Goal: Information Seeking & Learning: Check status

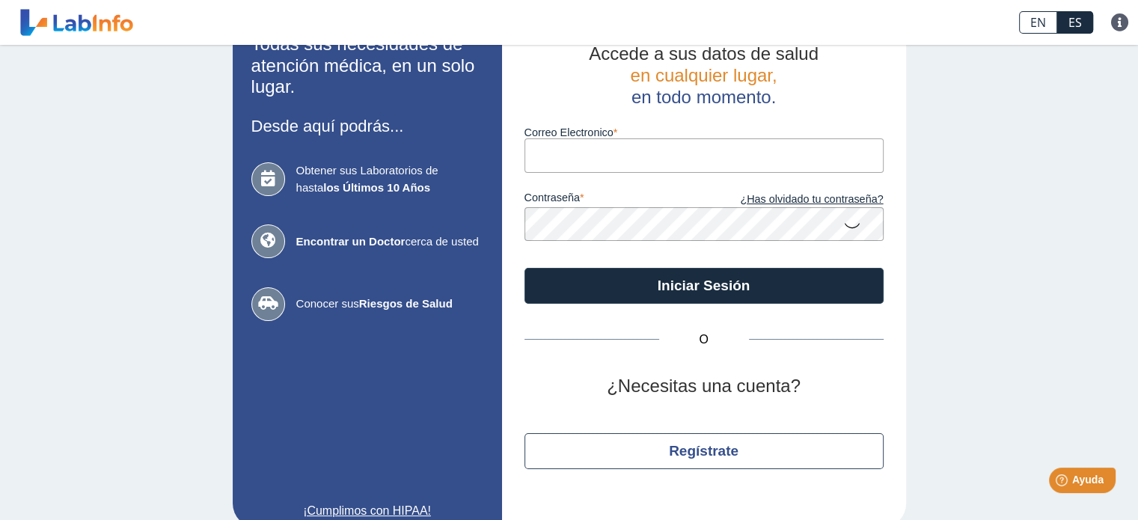
scroll to position [61, 0]
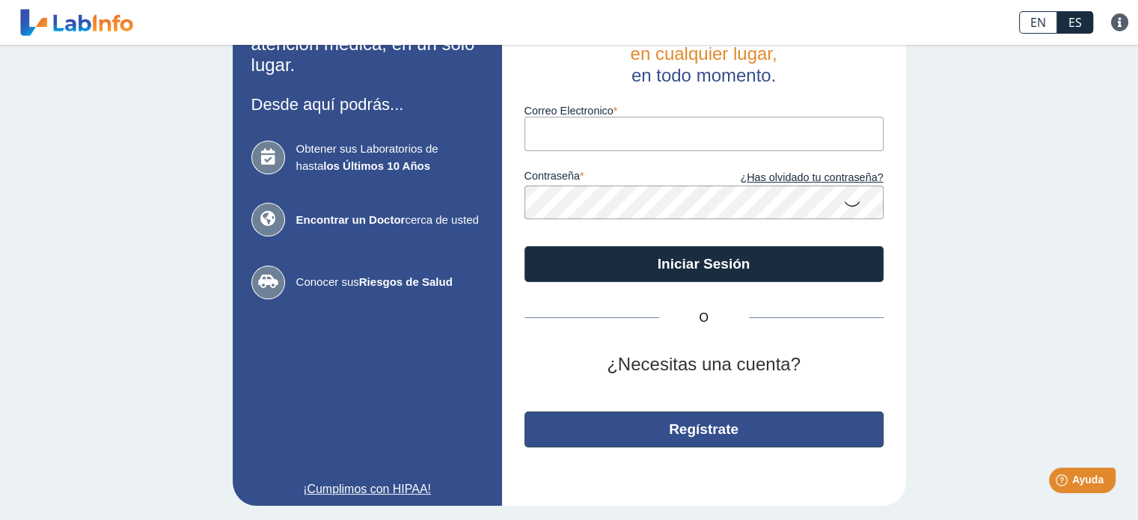
click at [703, 431] on button "Regístrate" at bounding box center [704, 430] width 359 height 36
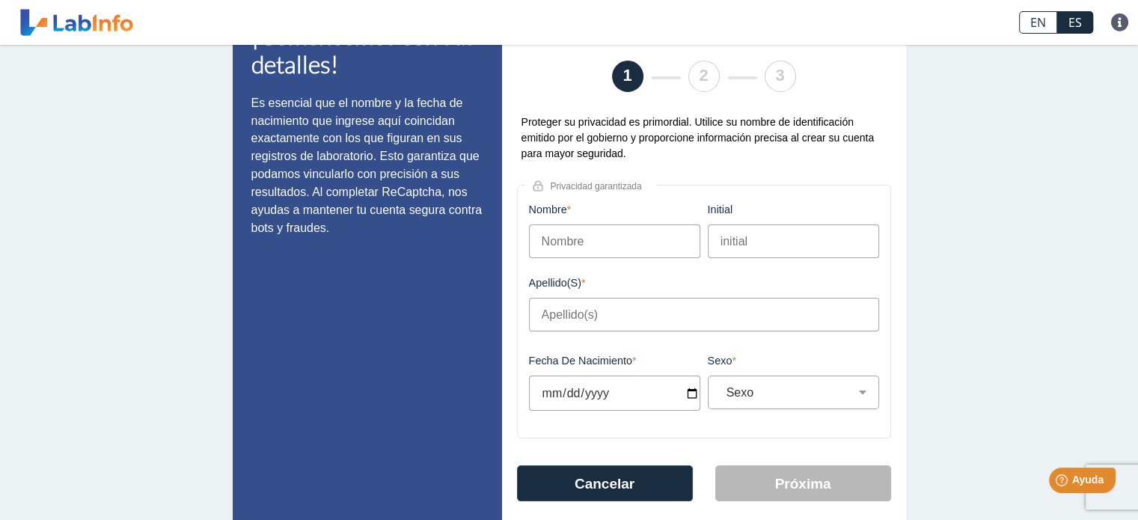
click at [612, 250] on input "Nombre" at bounding box center [614, 241] width 171 height 34
type input "GERALDO"
type input "SERRANO"
click at [740, 242] on input "initial" at bounding box center [793, 241] width 171 height 34
click at [621, 391] on input "Fecha de Nacimiento" at bounding box center [614, 393] width 171 height 35
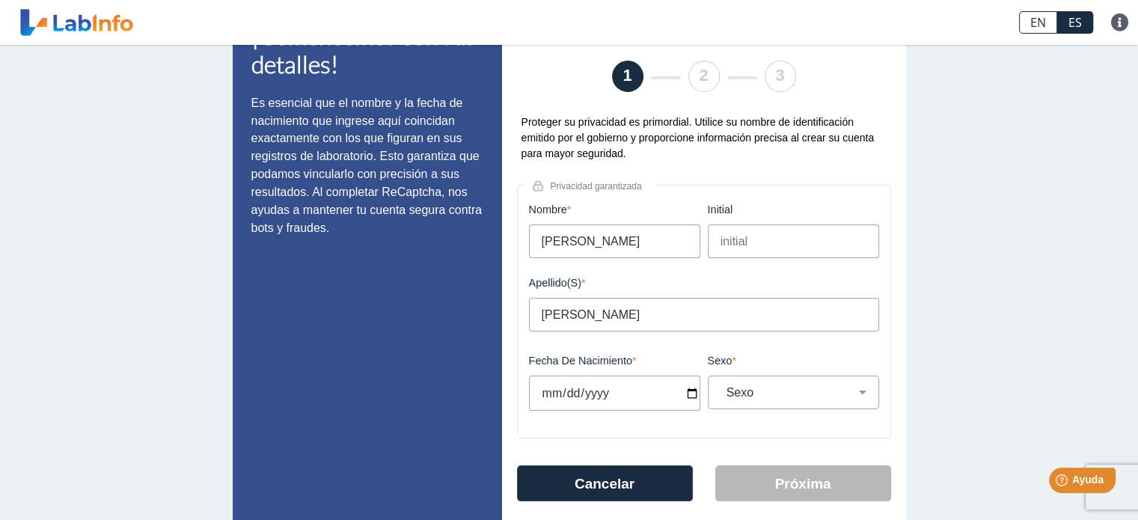
click at [685, 391] on input "Fecha de Nacimiento" at bounding box center [614, 393] width 171 height 35
type input "2025-06-03"
select select
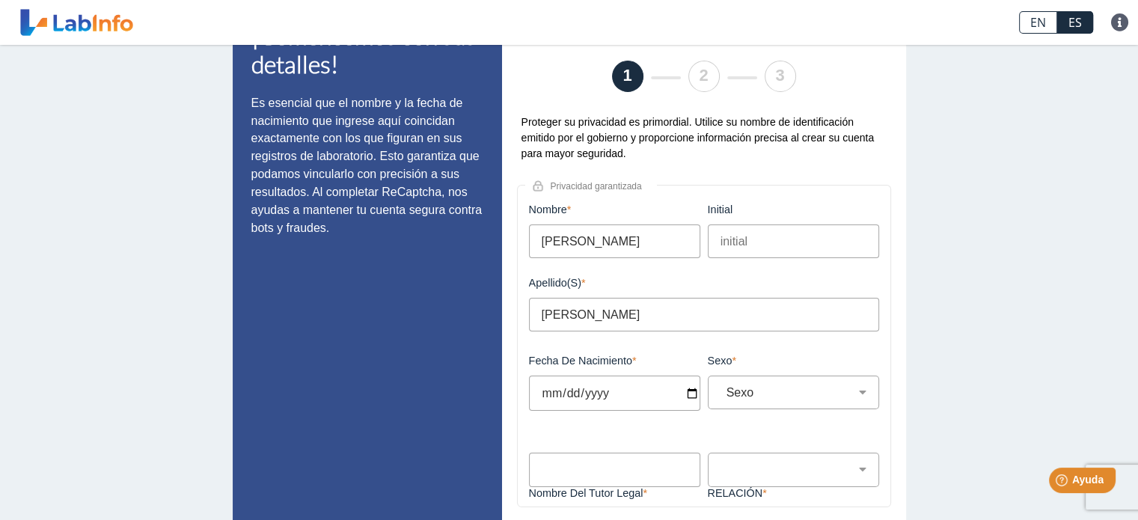
click at [608, 388] on input "2025-06-09" at bounding box center [614, 393] width 171 height 35
click at [685, 400] on input "2025-06-09" at bounding box center [614, 393] width 171 height 35
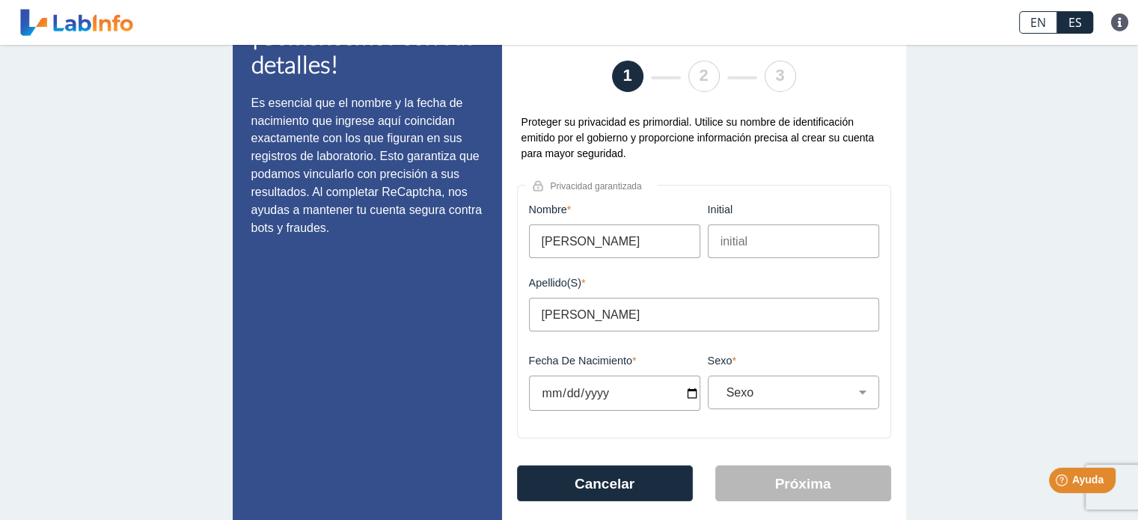
type input "[DATE]"
click at [736, 390] on select "Sexo Masculino Femenino" at bounding box center [800, 392] width 158 height 14
select select "M"
click at [721, 386] on select "Sexo Masculino Femenino" at bounding box center [800, 392] width 158 height 14
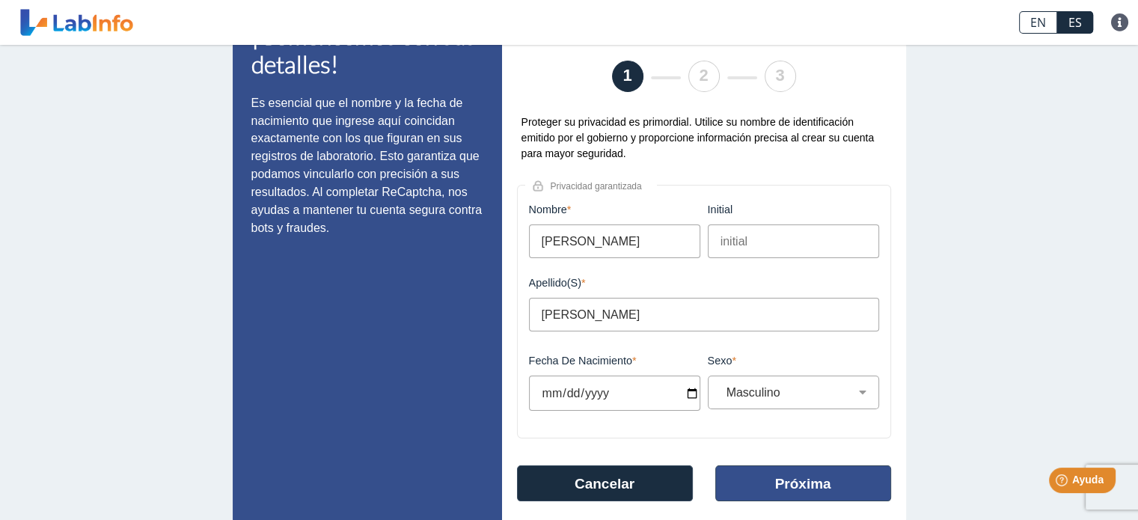
click at [792, 481] on button "Próxima" at bounding box center [803, 483] width 176 height 36
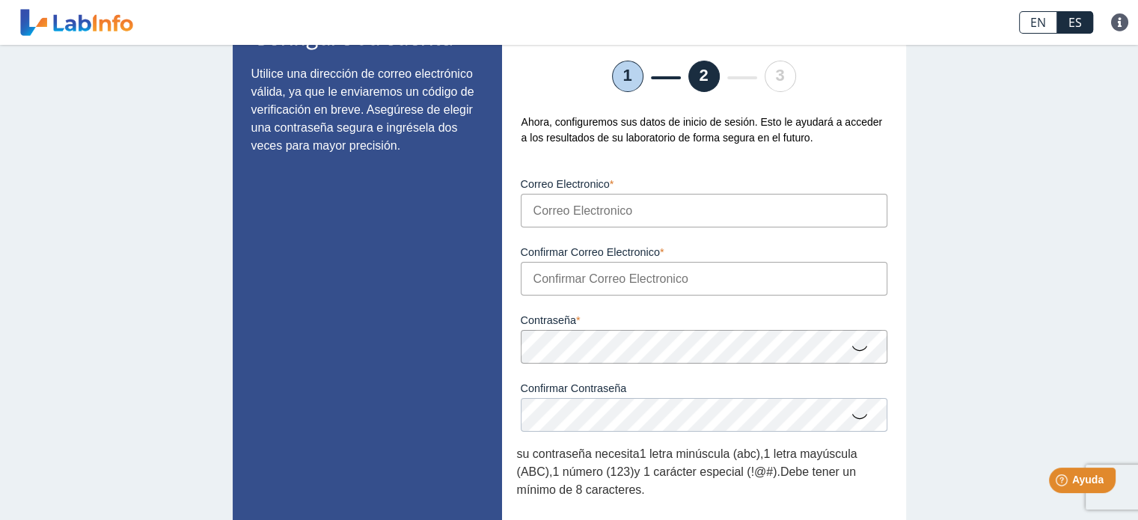
scroll to position [135, 0]
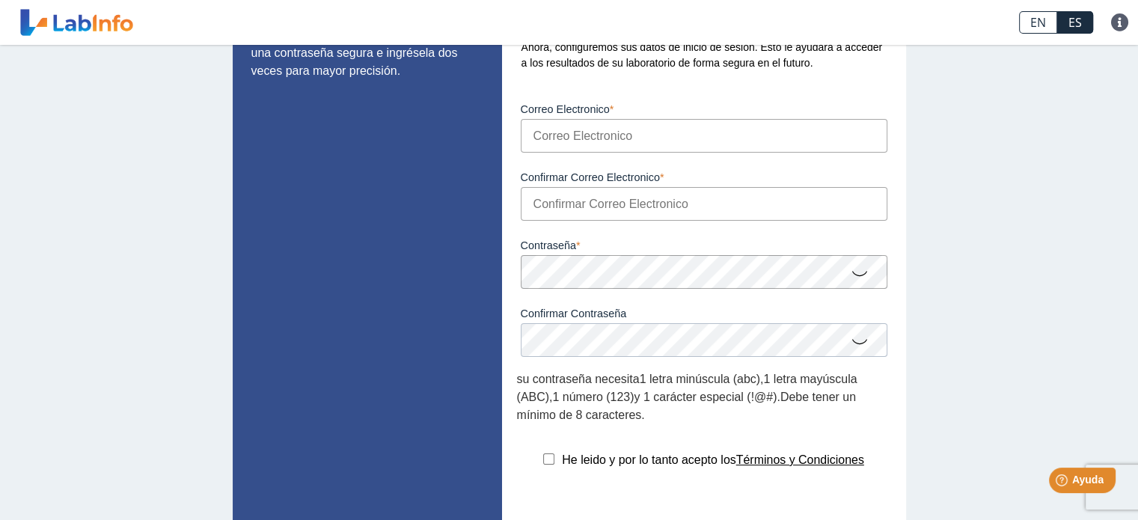
click at [617, 132] on input "Correo Electronico" at bounding box center [704, 136] width 367 height 34
type input "[EMAIL_ADDRESS][DOMAIN_NAME]"
click at [596, 201] on input "Confirmar Correo Electronico" at bounding box center [704, 204] width 367 height 34
type input "[EMAIL_ADDRESS][DOMAIN_NAME]"
click at [392, 290] on app-registration "Configure su cuenta Utilice una dirección de correo electrónico válida, ya que …" at bounding box center [569, 266] width 673 height 685
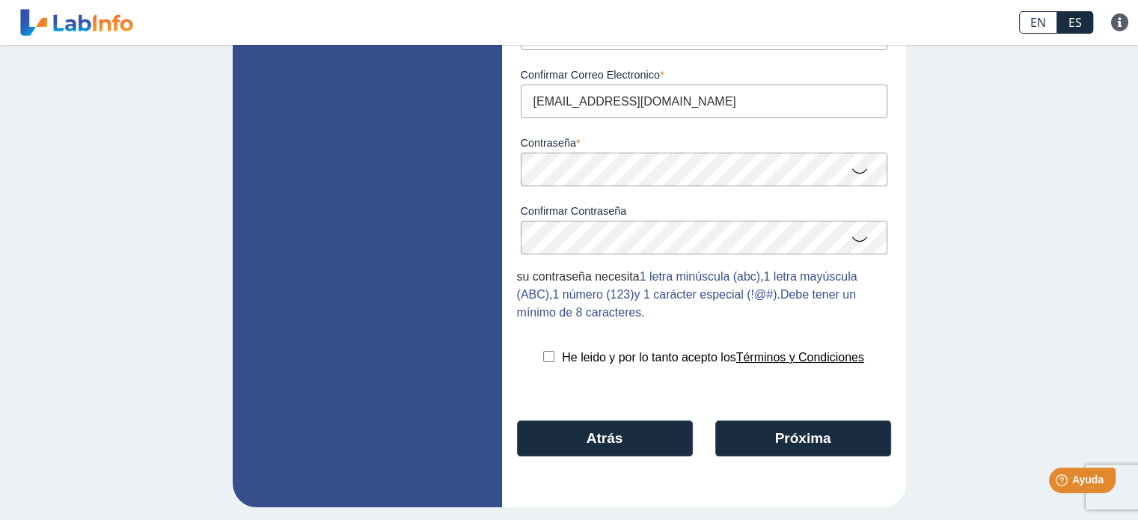
scroll to position [242, 0]
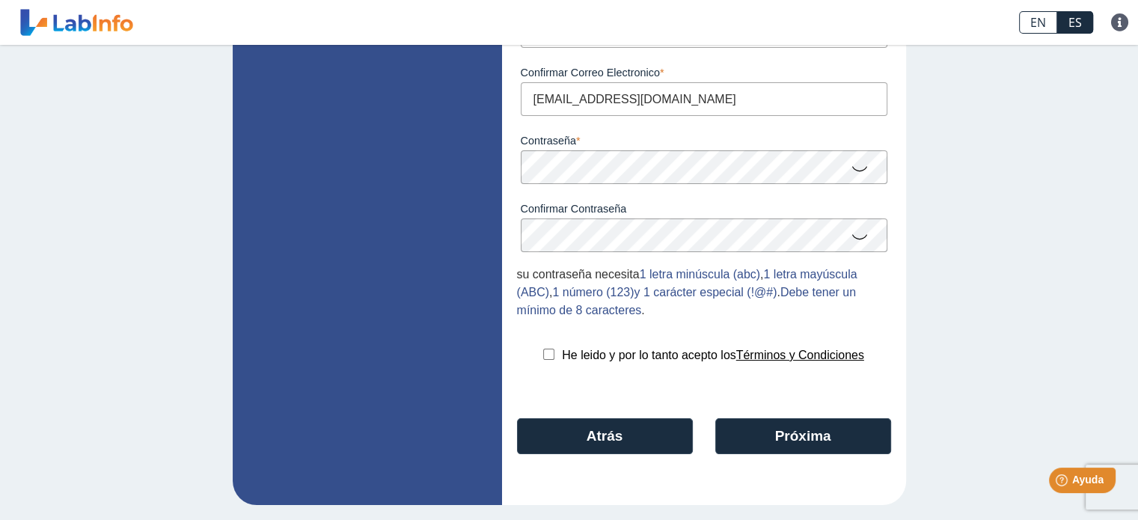
click at [543, 359] on input "checkbox" at bounding box center [548, 354] width 11 height 11
checkbox input "true"
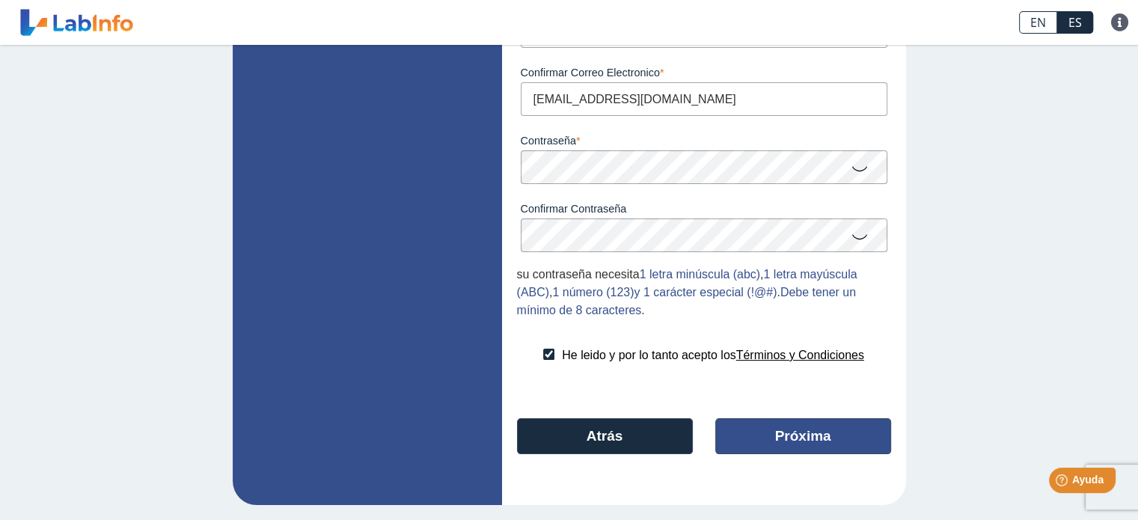
click at [779, 429] on button "Próxima" at bounding box center [803, 436] width 176 height 36
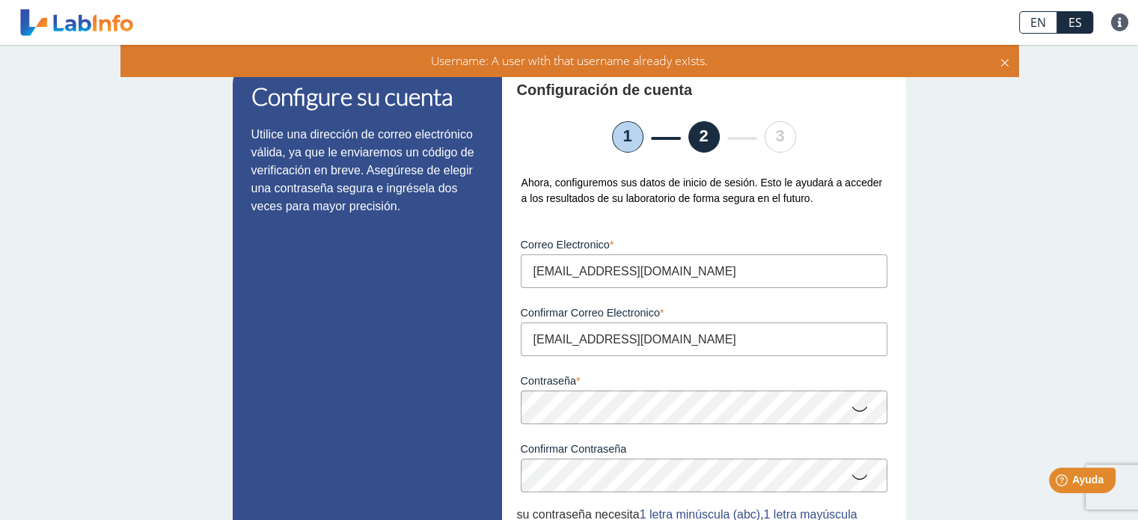
scroll to position [0, 0]
click at [116, 20] on link at bounding box center [76, 22] width 123 height 37
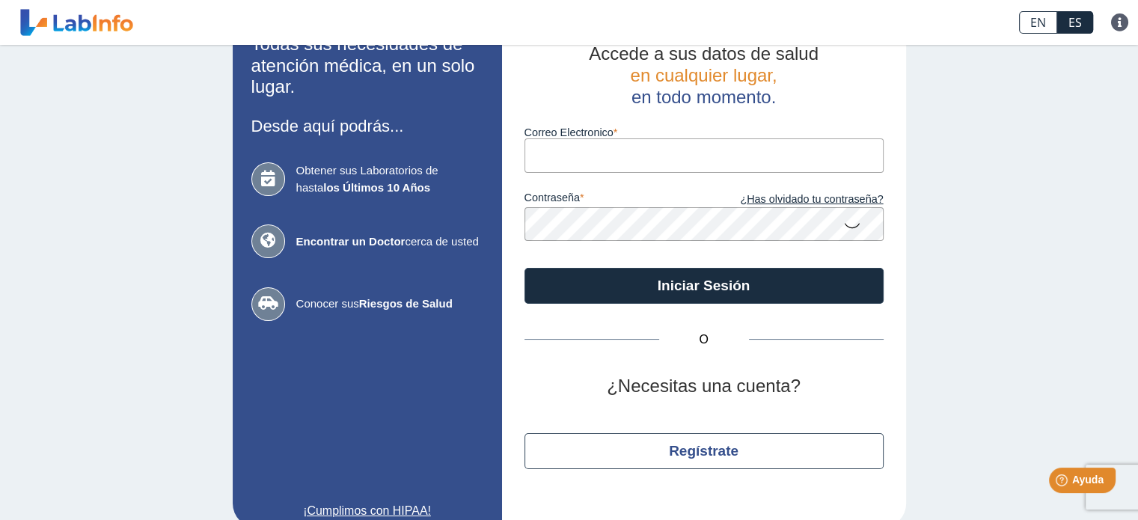
scroll to position [61, 0]
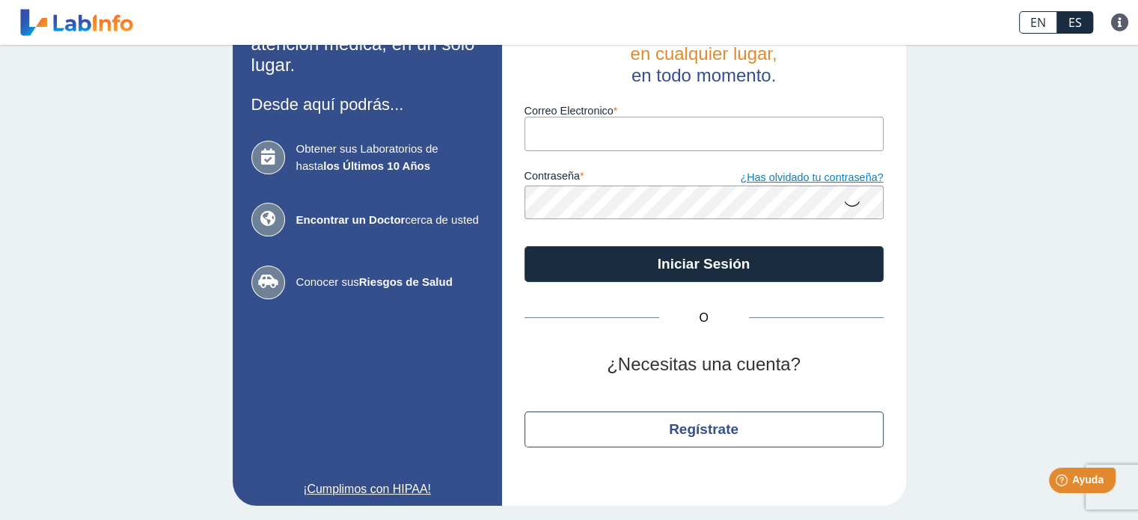
click at [802, 179] on link "¿Has olvidado tu contraseña?" at bounding box center [794, 178] width 180 height 16
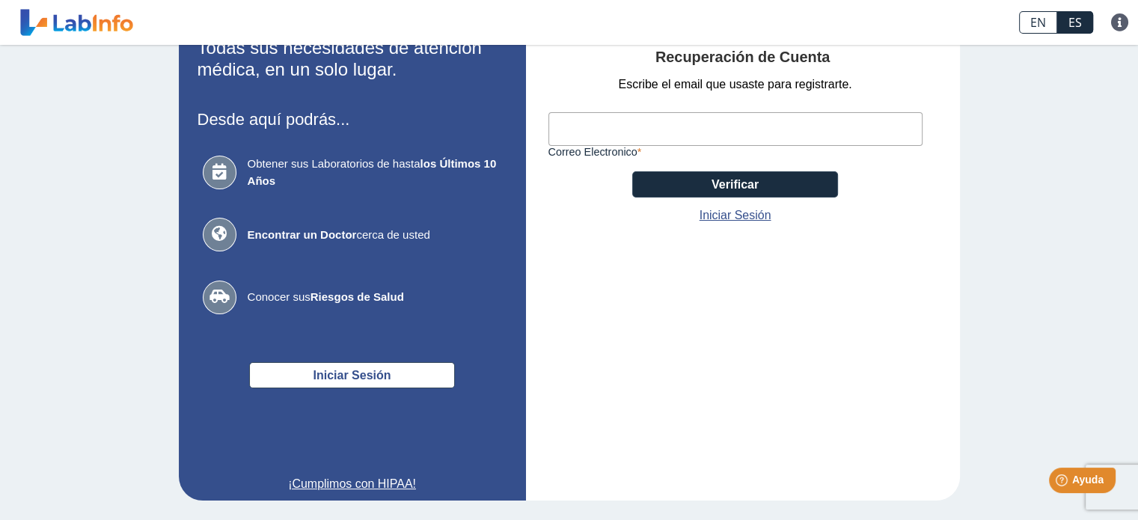
click at [611, 126] on input "Correo Electronico" at bounding box center [735, 129] width 374 height 34
type input "[EMAIL_ADDRESS][DOMAIN_NAME]"
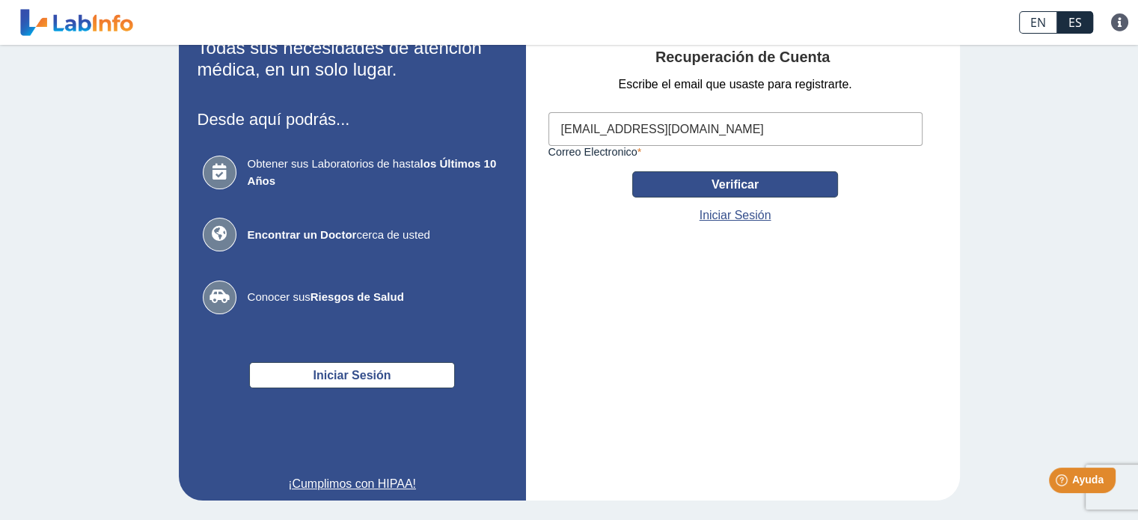
click at [740, 185] on button "Verificar" at bounding box center [735, 184] width 206 height 26
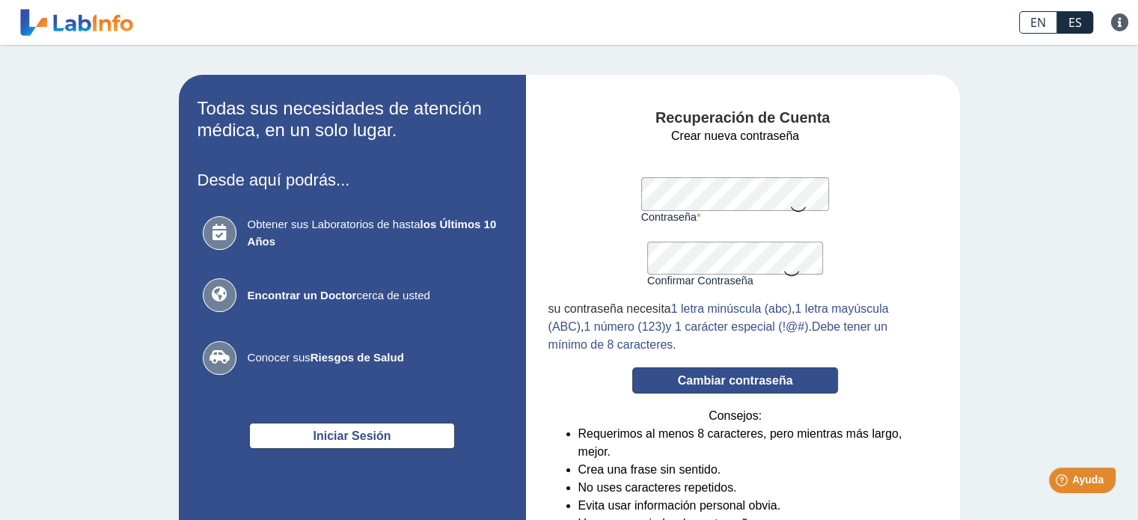
click at [730, 378] on button "Cambiar contraseña" at bounding box center [735, 380] width 206 height 26
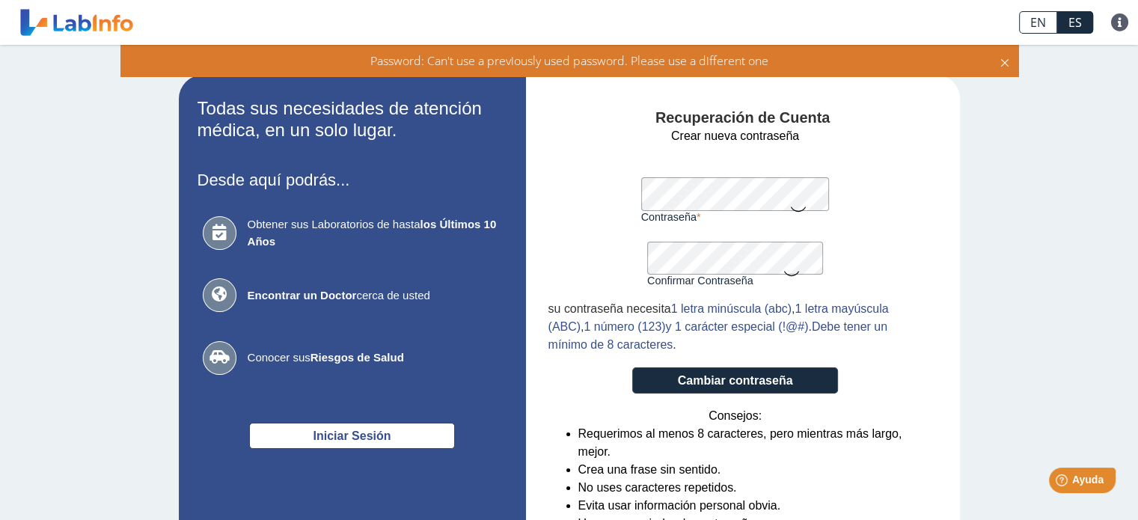
click at [552, 194] on form "Crear nueva contraseña Contraseña Una contraseña válida es requerida Confirmar …" at bounding box center [735, 343] width 374 height 432
click at [700, 384] on button "Cambiar contraseña" at bounding box center [735, 380] width 206 height 26
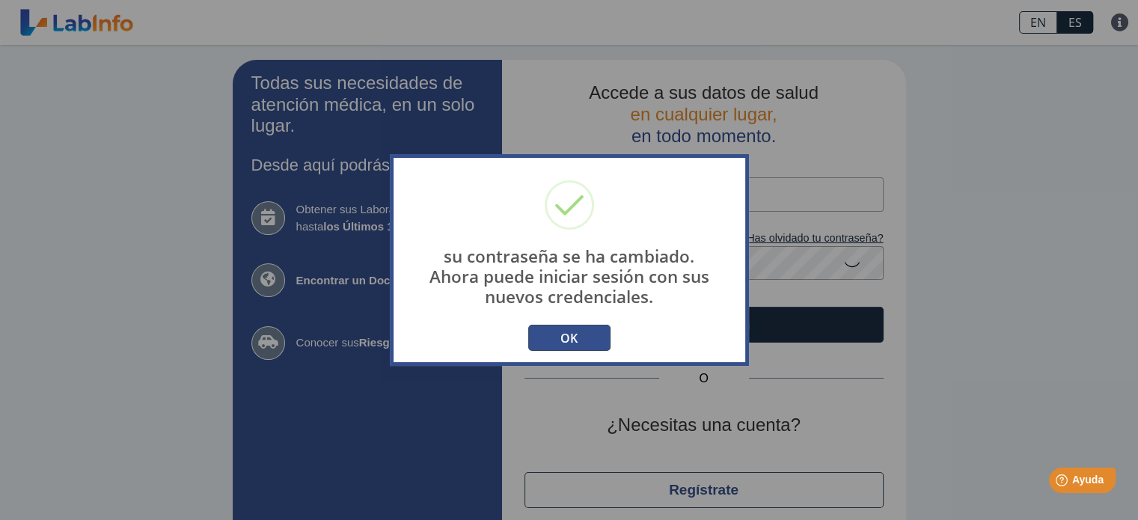
click at [565, 337] on button "OK" at bounding box center [569, 338] width 82 height 26
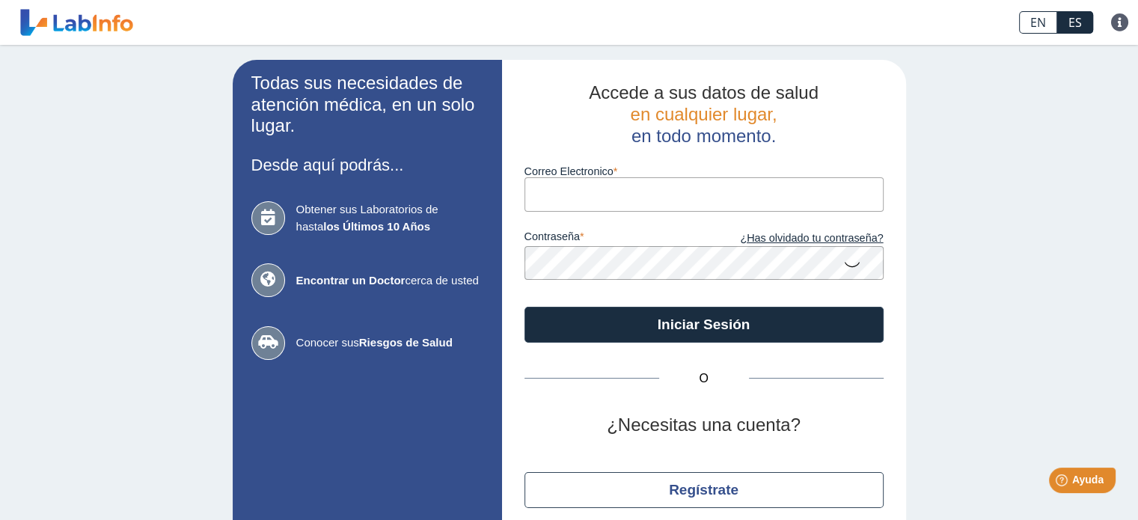
click at [646, 158] on div "Correo Electronico" at bounding box center [704, 179] width 359 height 64
click at [557, 194] on input "Correo Electronico" at bounding box center [704, 194] width 359 height 34
type input "[EMAIL_ADDRESS][DOMAIN_NAME]"
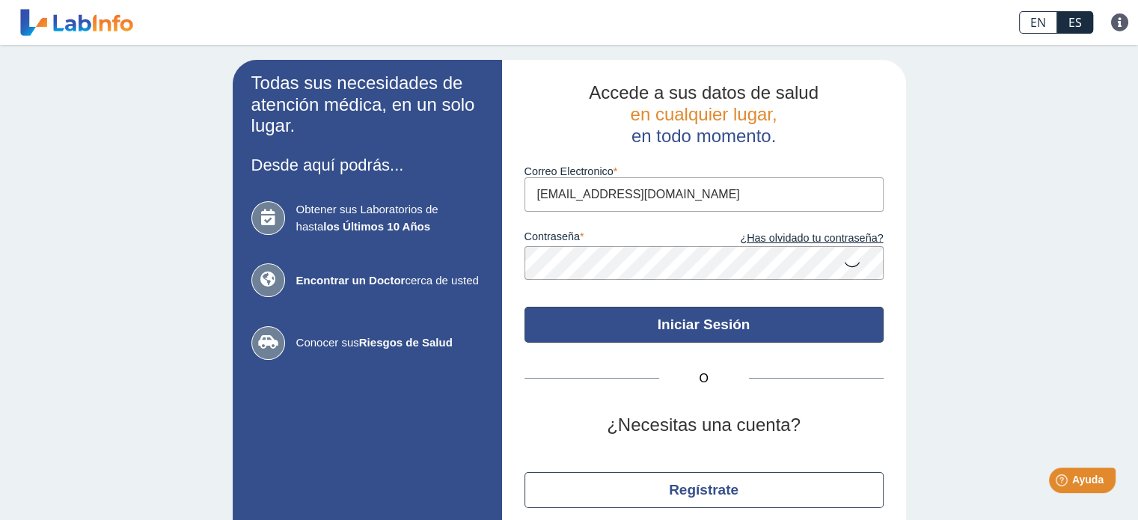
click at [687, 320] on button "Iniciar Sesión" at bounding box center [704, 325] width 359 height 36
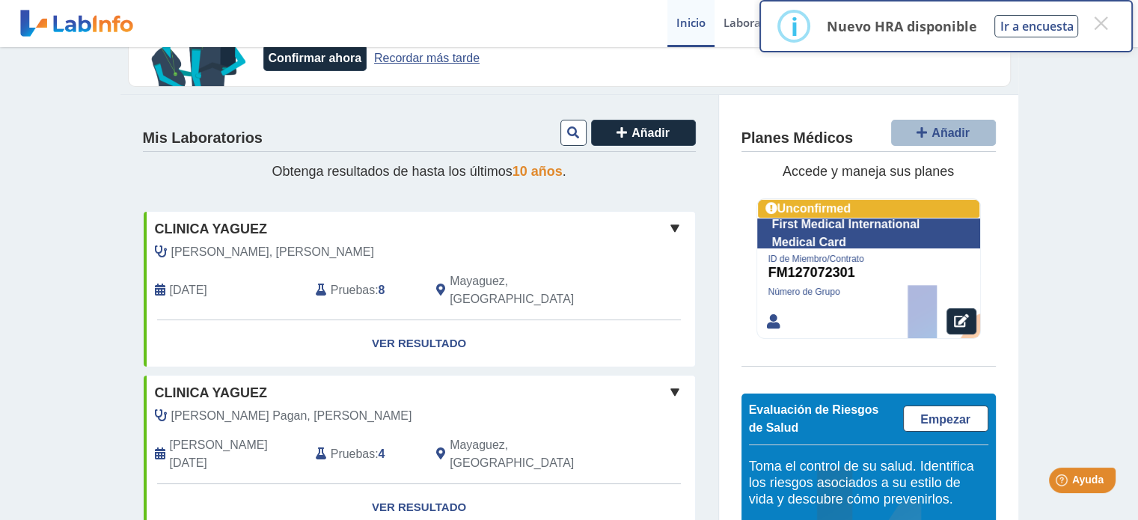
scroll to position [75, 0]
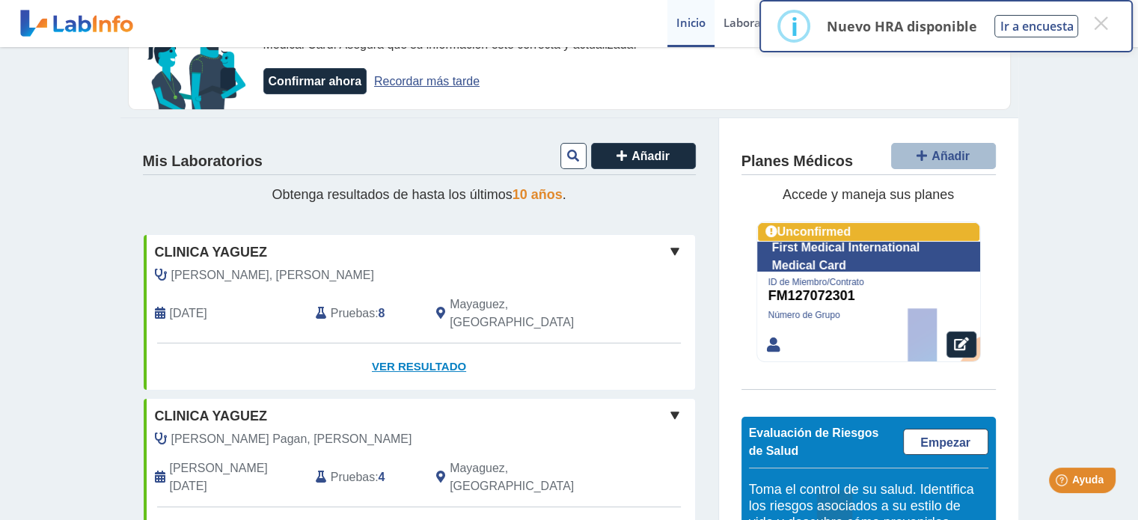
click at [402, 346] on link "Ver Resultado" at bounding box center [419, 366] width 551 height 47
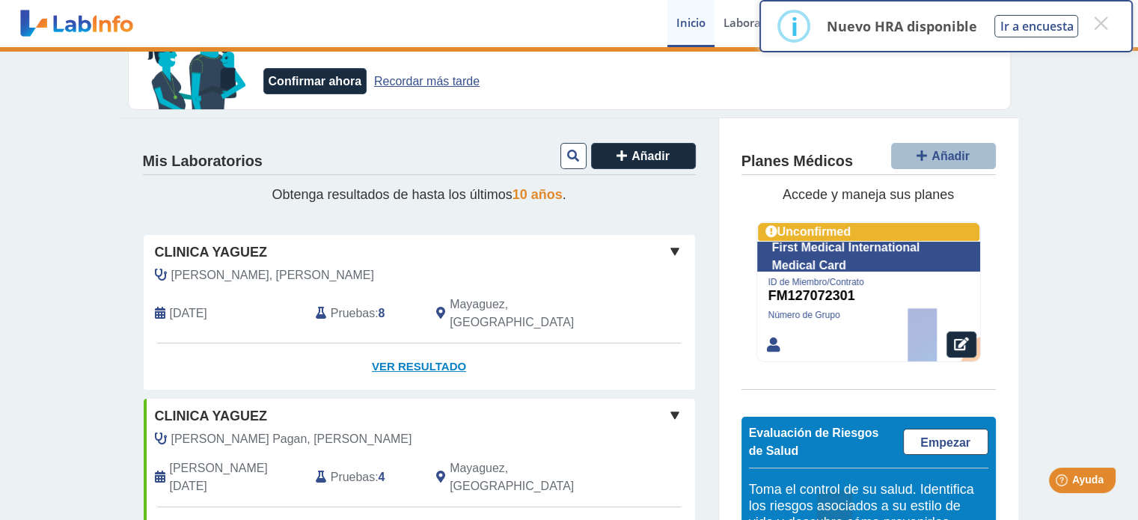
click at [421, 344] on link "Ver Resultado" at bounding box center [419, 366] width 551 height 47
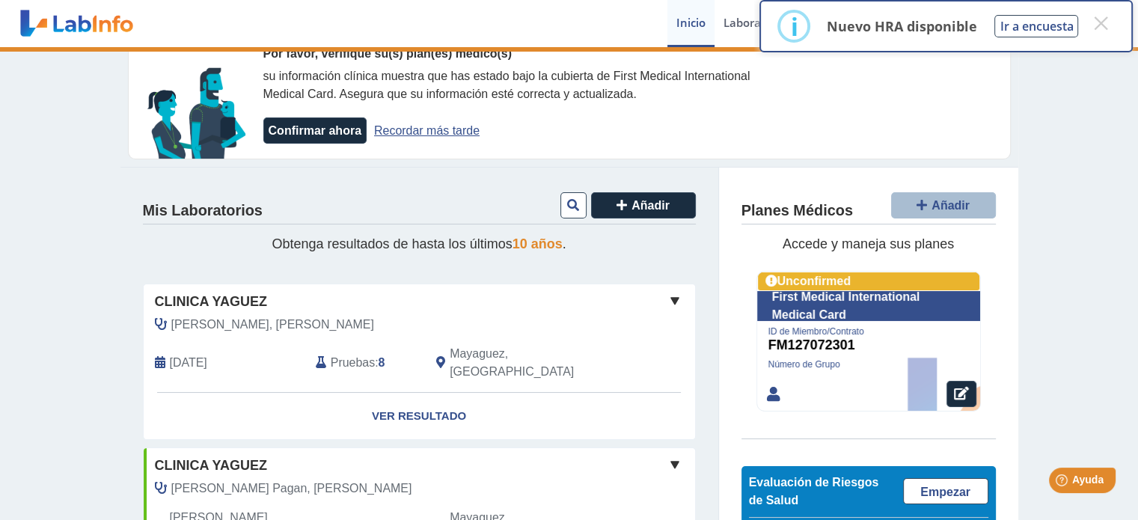
scroll to position [0, 0]
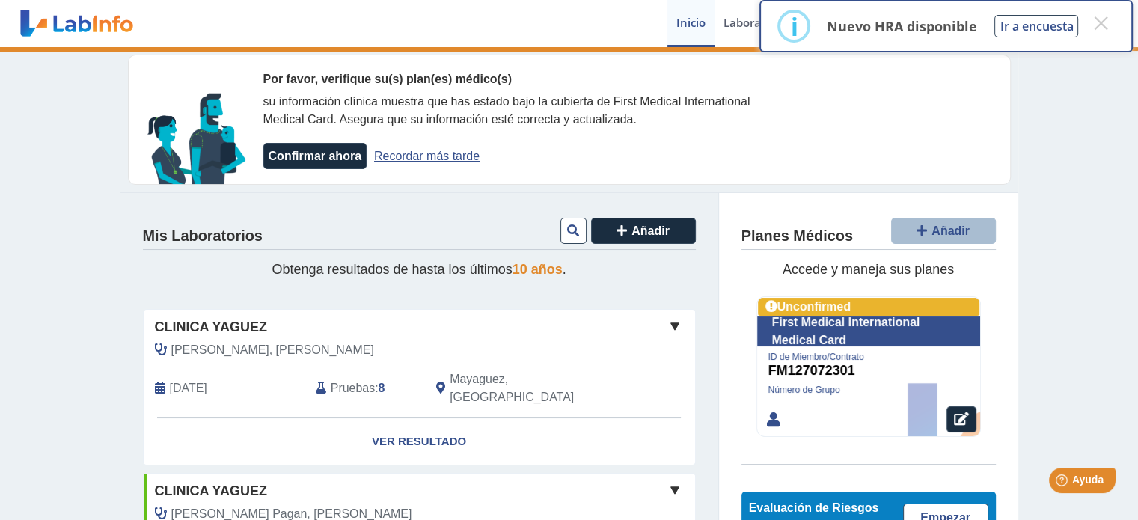
click at [668, 325] on span at bounding box center [675, 326] width 18 height 18
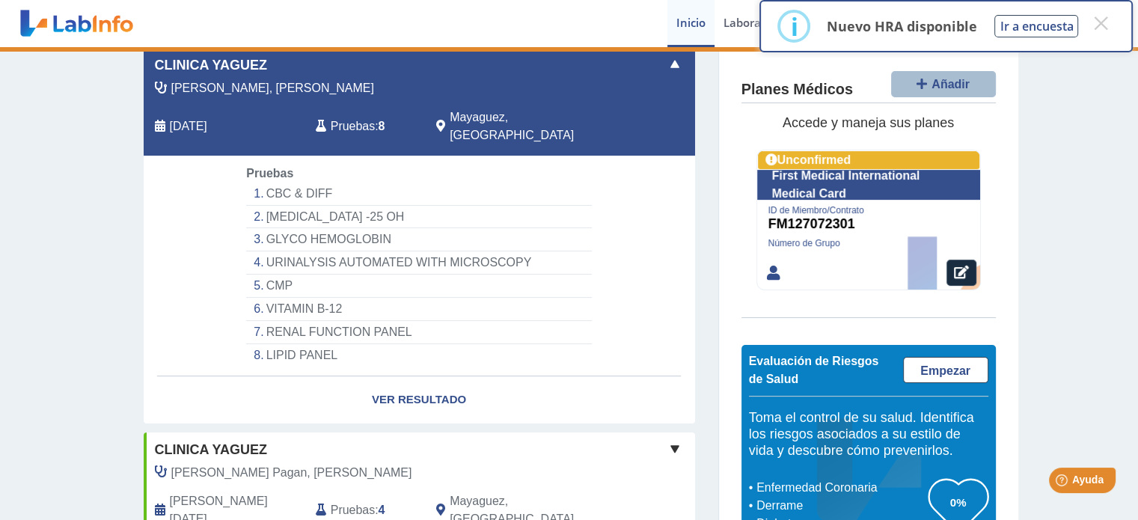
scroll to position [299, 0]
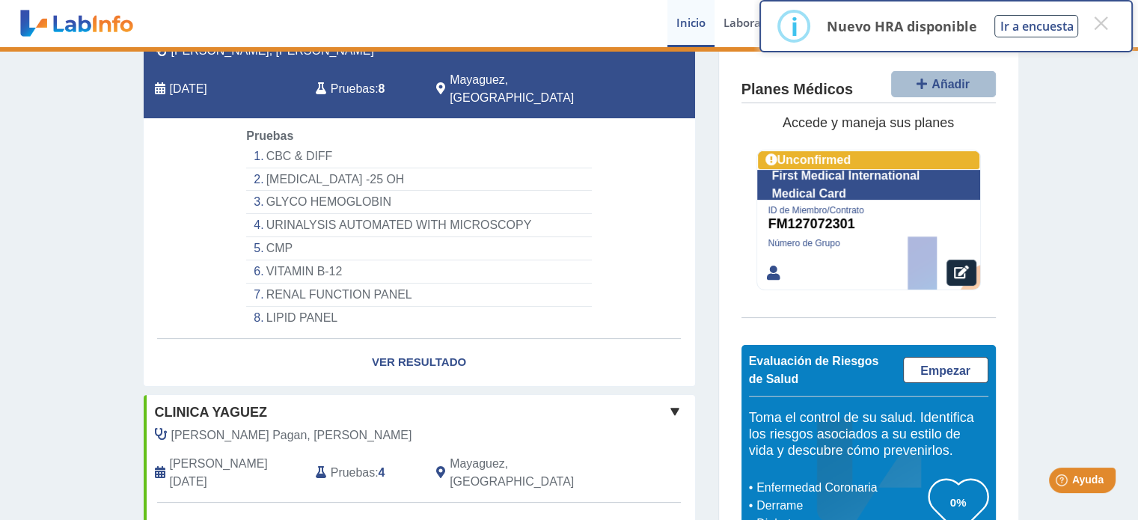
click at [272, 145] on li "CBC & DIFF" at bounding box center [418, 156] width 345 height 23
click at [1105, 24] on button "×" at bounding box center [1100, 23] width 27 height 27
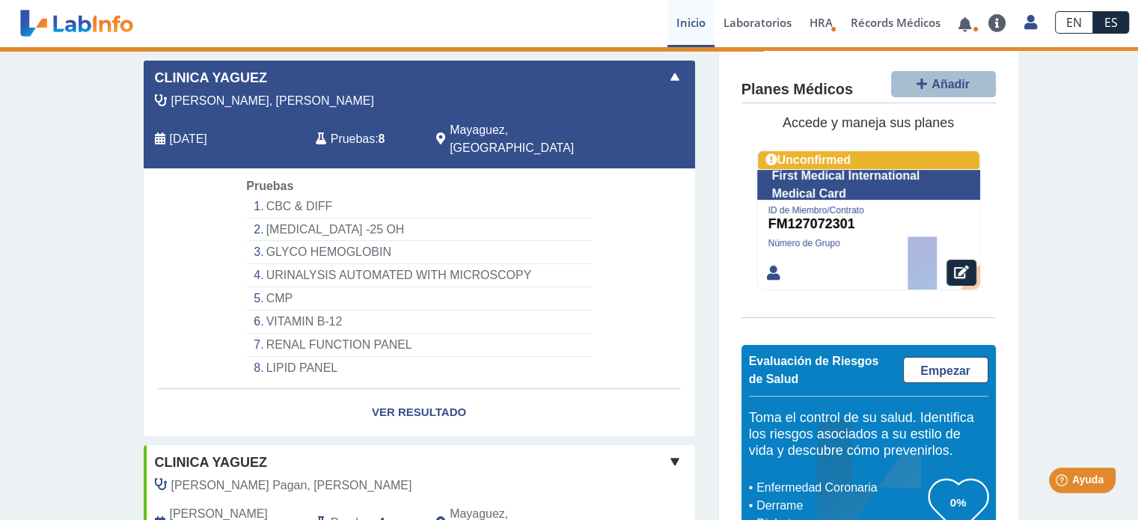
scroll to position [224, 0]
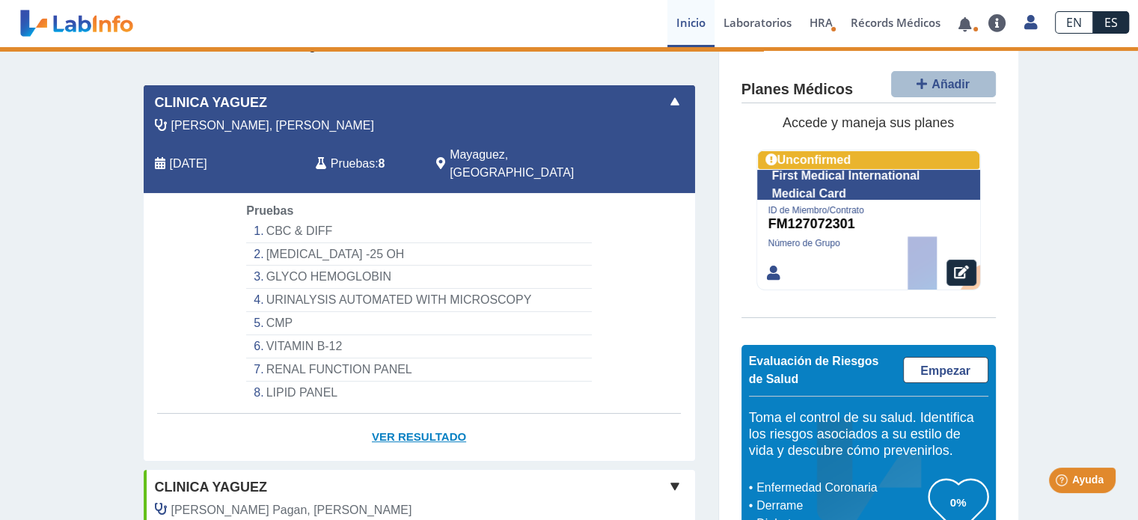
click at [410, 416] on link "Ver Resultado" at bounding box center [419, 437] width 551 height 47
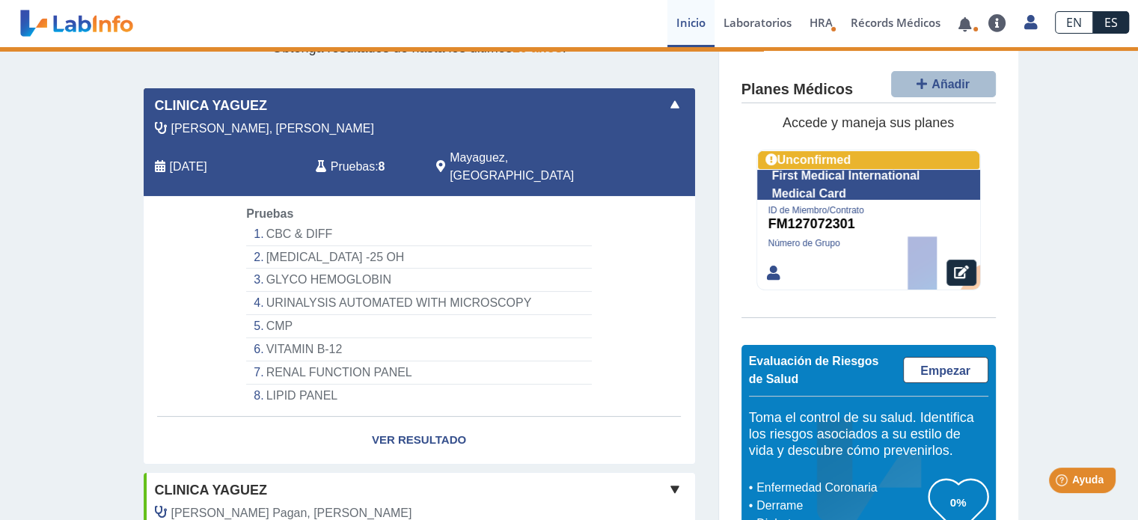
scroll to position [248, 0]
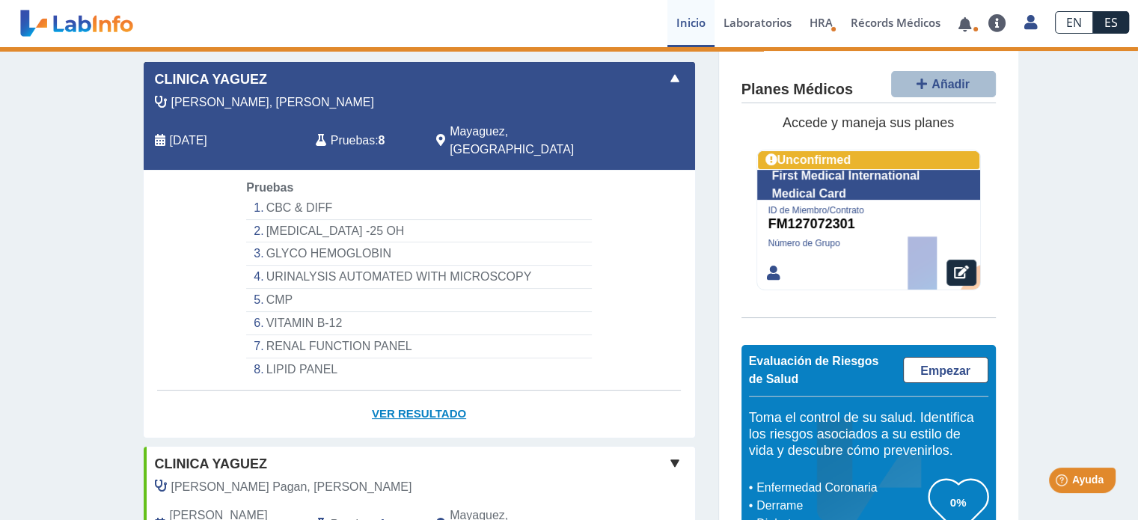
click at [401, 396] on link "Ver Resultado" at bounding box center [419, 414] width 551 height 47
click at [970, 25] on link at bounding box center [965, 24] width 31 height 11
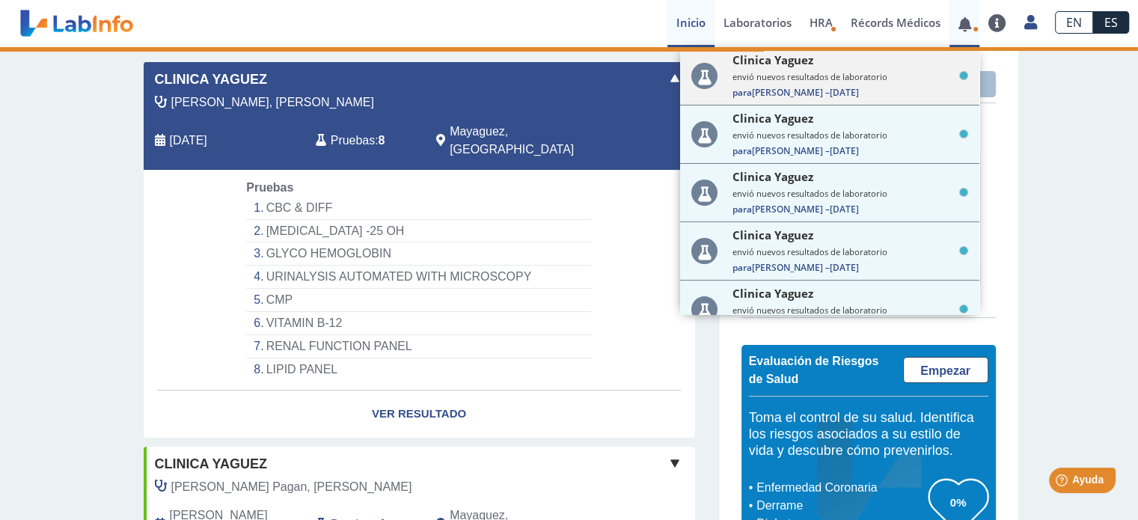
click at [807, 74] on small "envió nuevos resultados de laboratorio" at bounding box center [851, 76] width 236 height 11
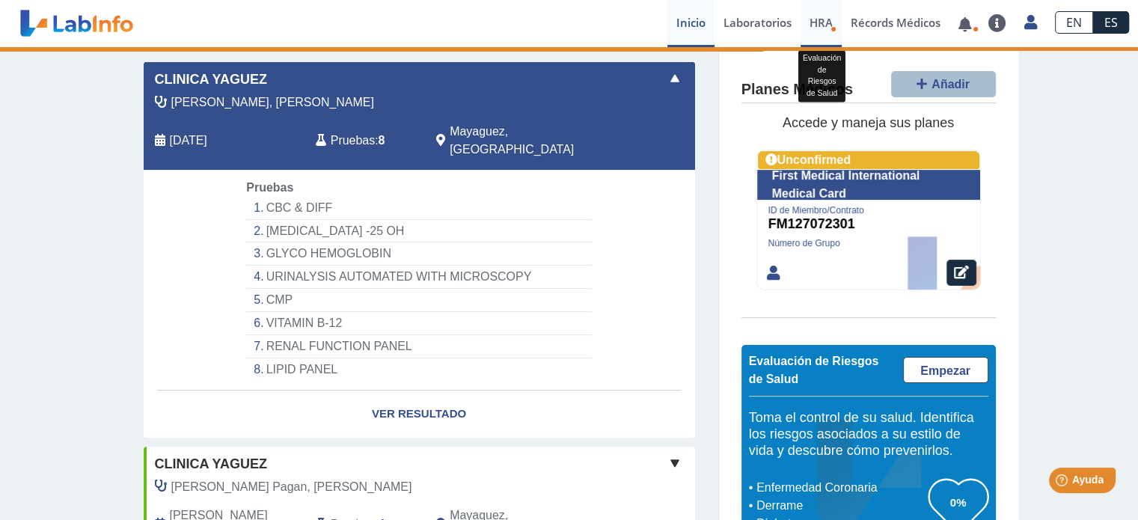
click at [828, 20] on span "HRA" at bounding box center [821, 22] width 23 height 15
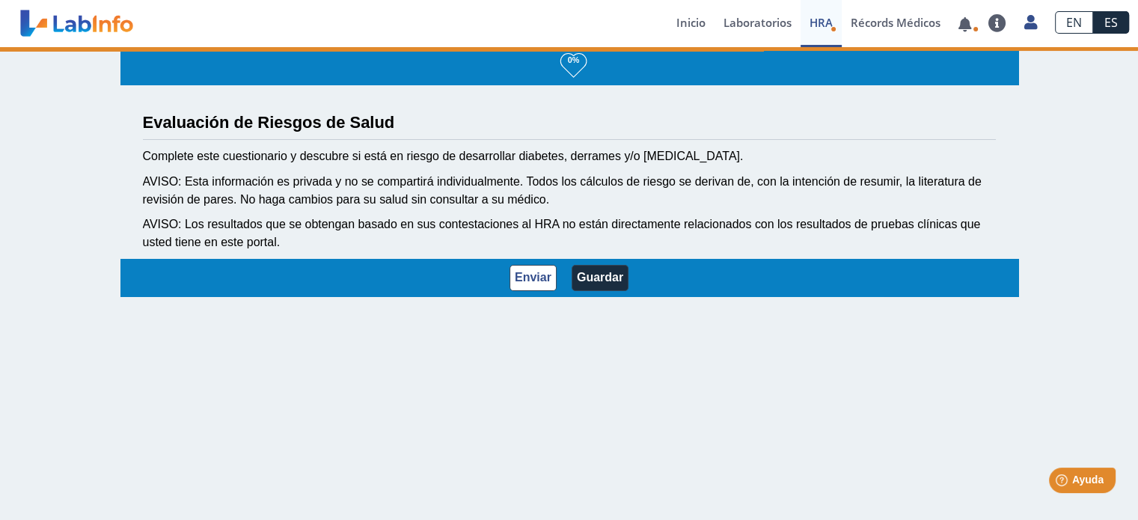
scroll to position [1, 0]
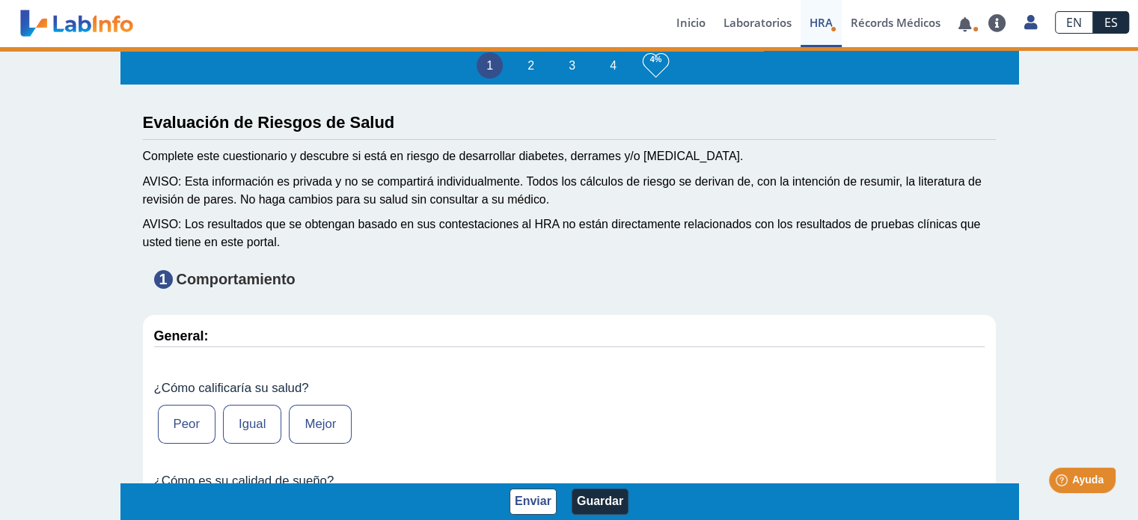
type input "[PERSON_NAME]"
type input "[DATE]"
select select
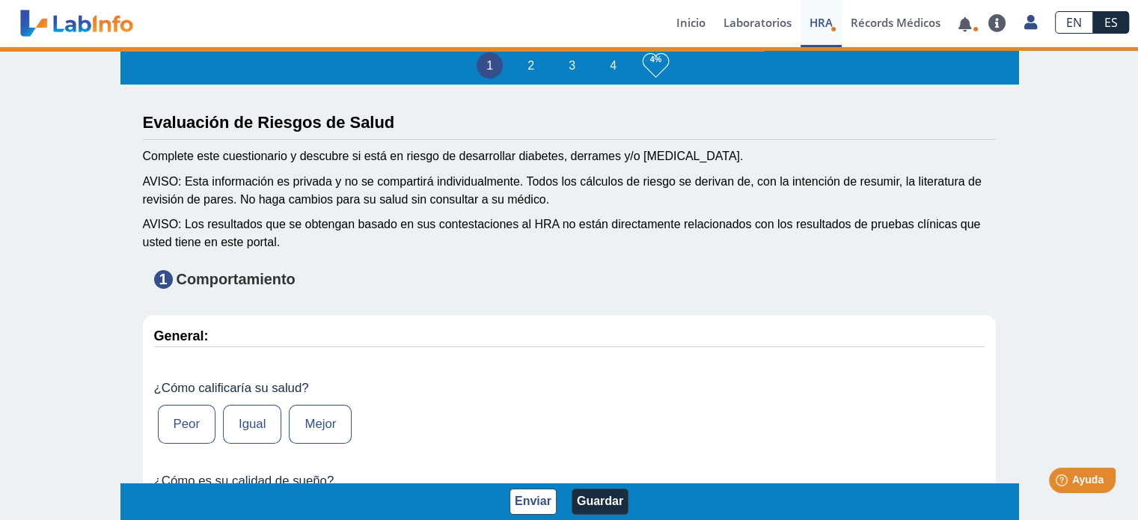
select select
click at [967, 19] on link at bounding box center [965, 24] width 31 height 11
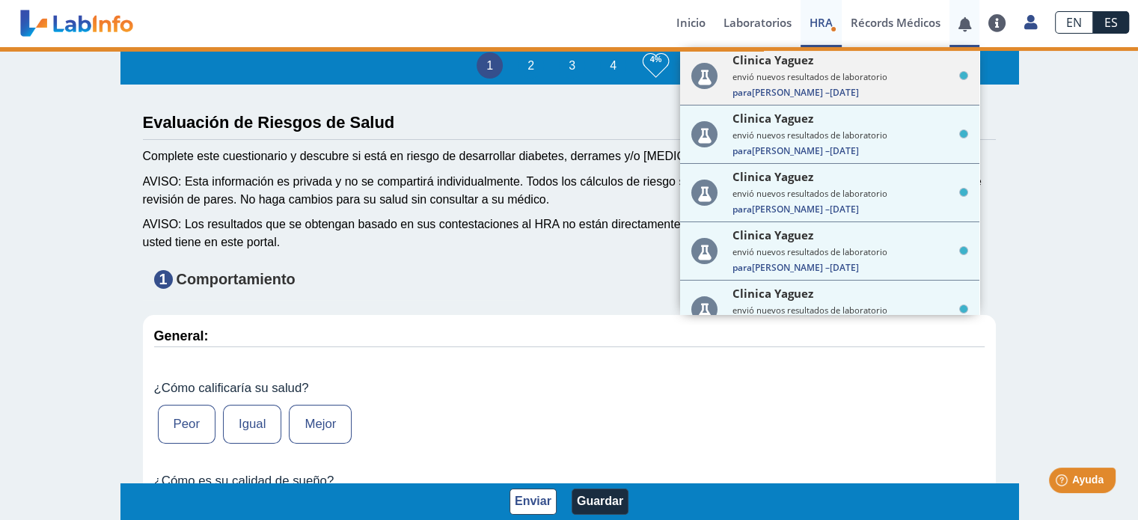
click at [959, 73] on icon at bounding box center [963, 75] width 9 height 9
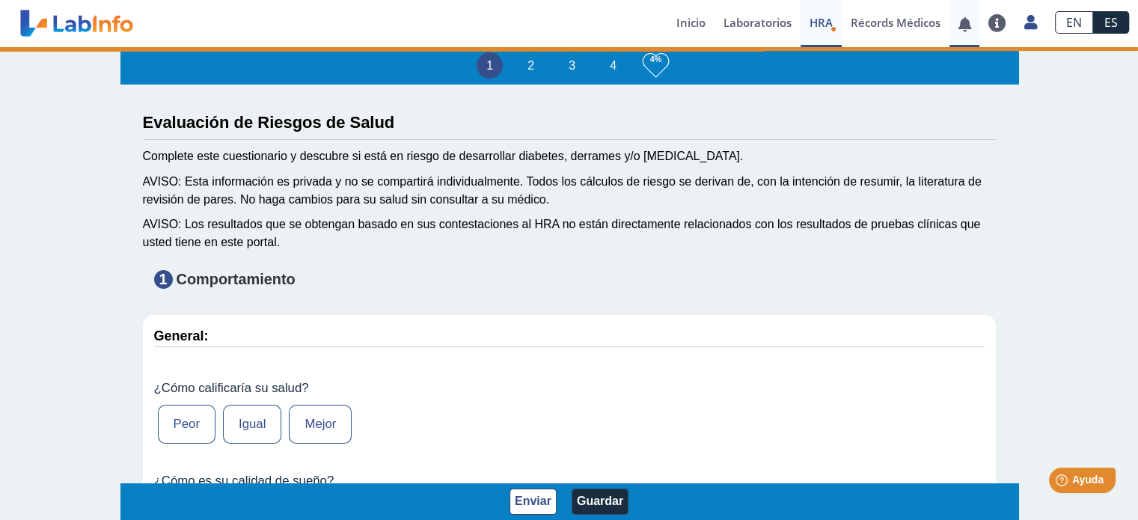
click at [961, 21] on link at bounding box center [965, 24] width 31 height 11
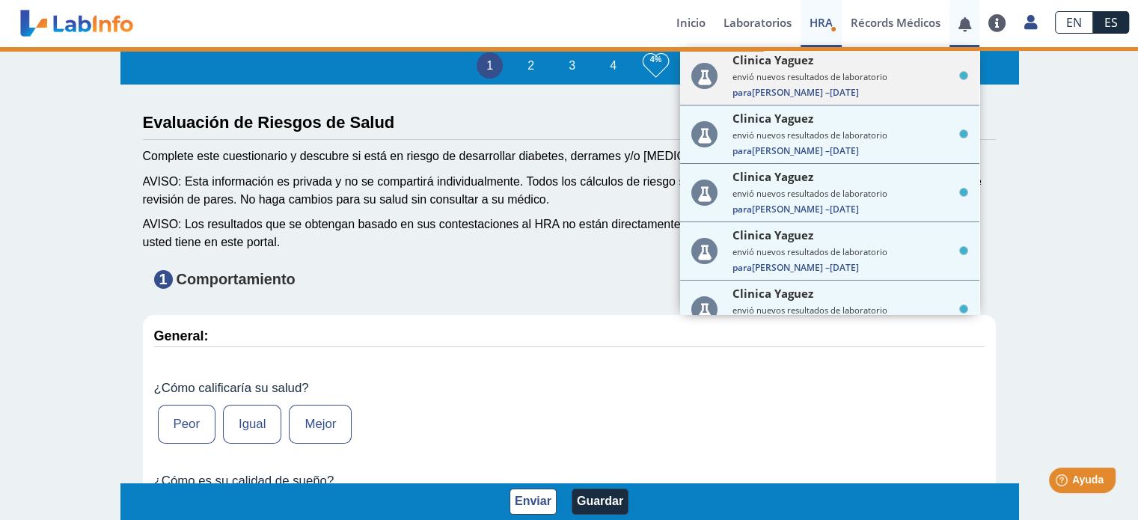
click at [706, 71] on icon at bounding box center [704, 76] width 26 height 26
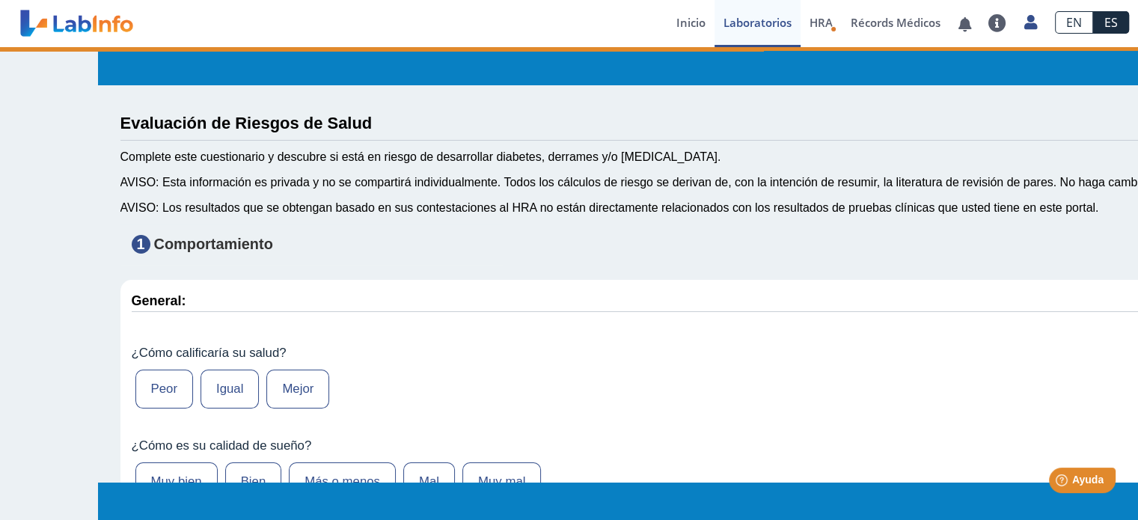
select select "**********"
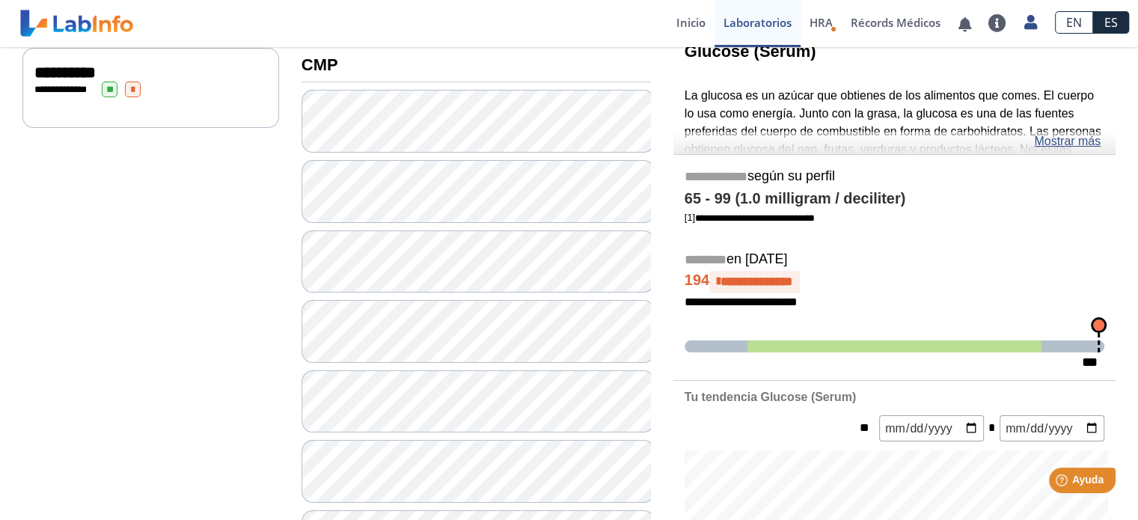
scroll to position [112, 0]
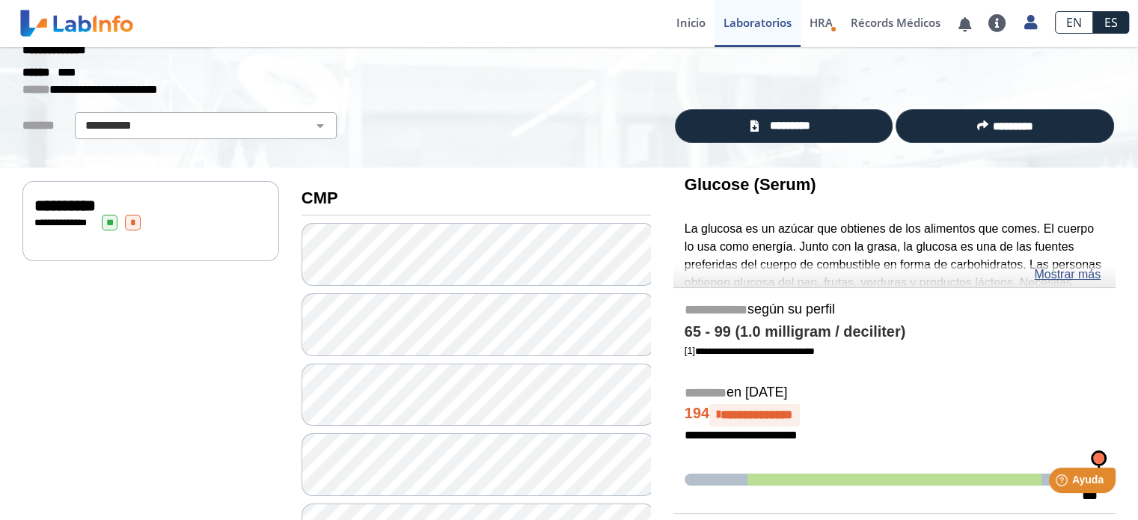
scroll to position [75, 0]
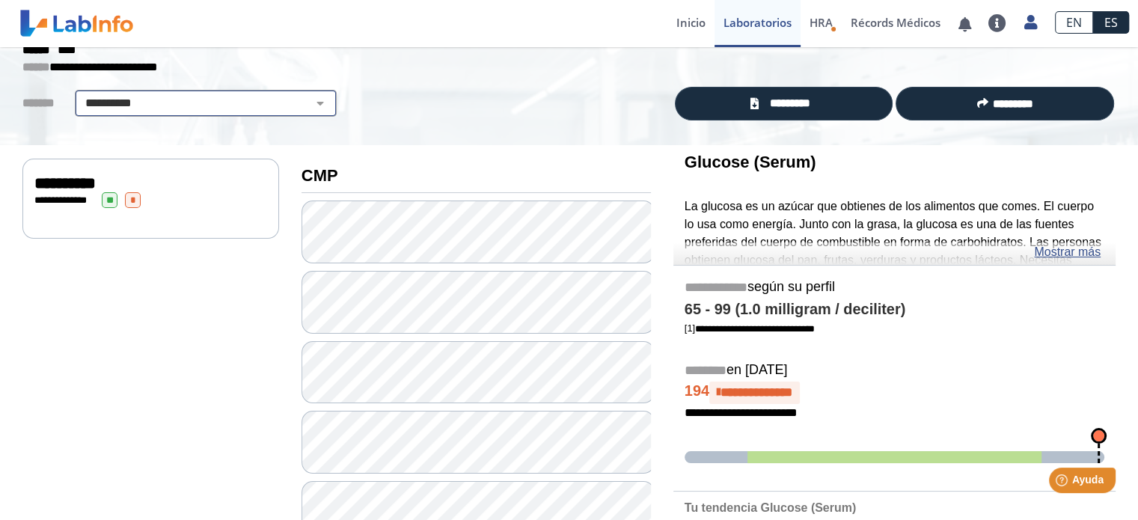
click at [174, 107] on select "**********" at bounding box center [205, 103] width 253 height 18
select select
click at [79, 94] on select "**********" at bounding box center [205, 103] width 253 height 18
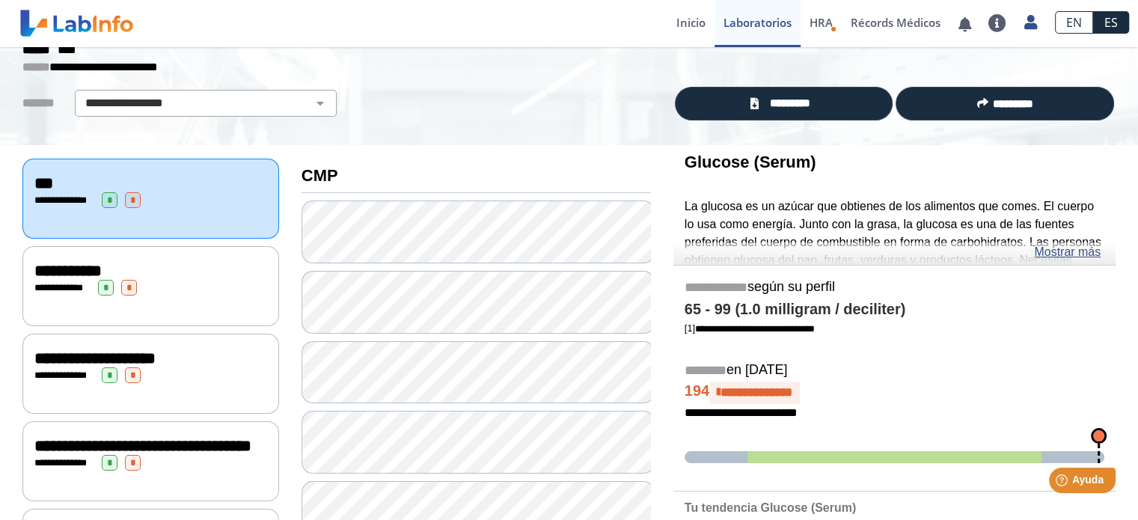
click at [180, 269] on div "**********" at bounding box center [150, 271] width 233 height 18
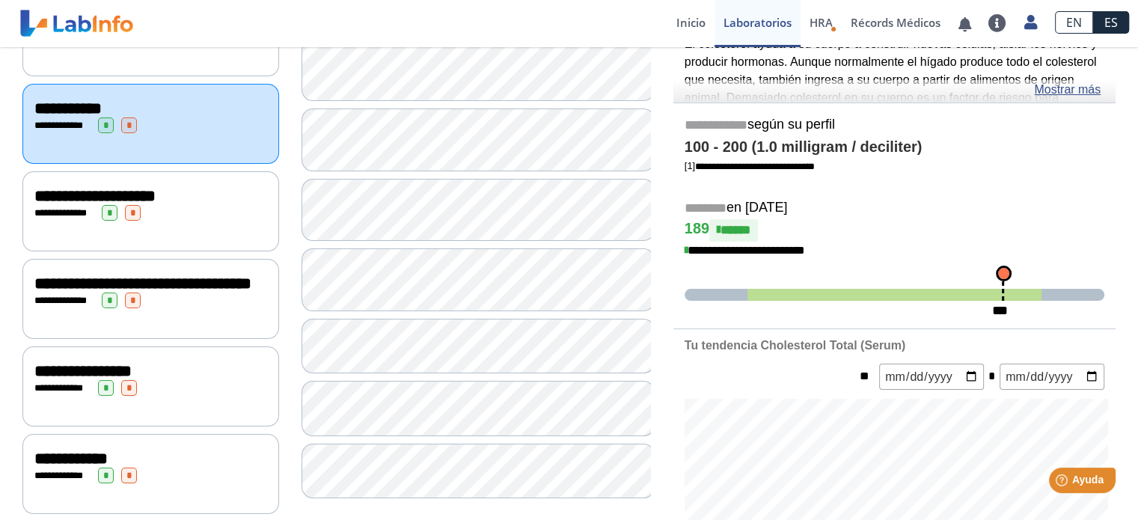
scroll to position [224, 0]
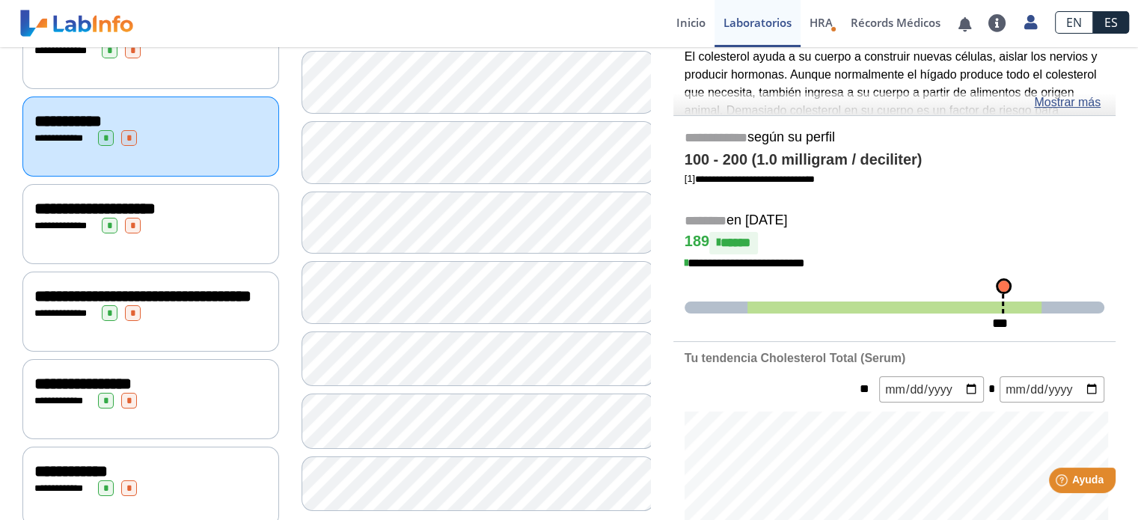
click at [171, 239] on div "**********" at bounding box center [150, 224] width 257 height 80
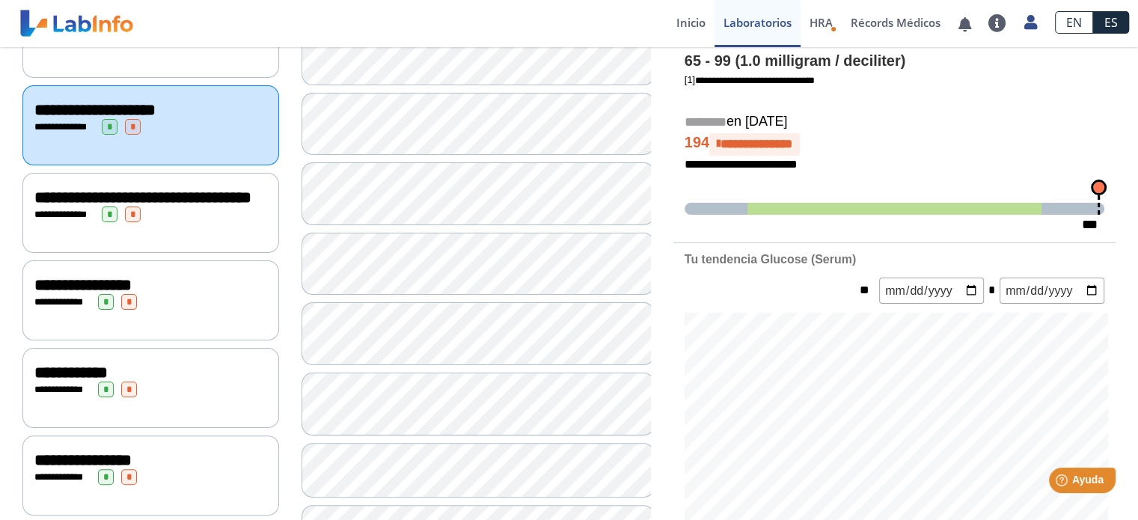
scroll to position [374, 0]
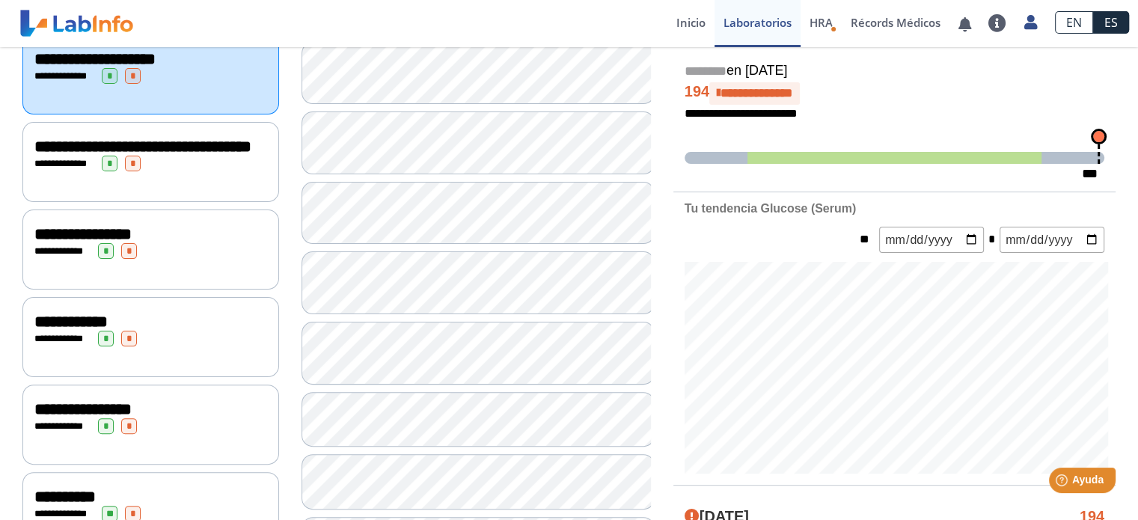
click at [236, 165] on div "**********" at bounding box center [150, 164] width 233 height 16
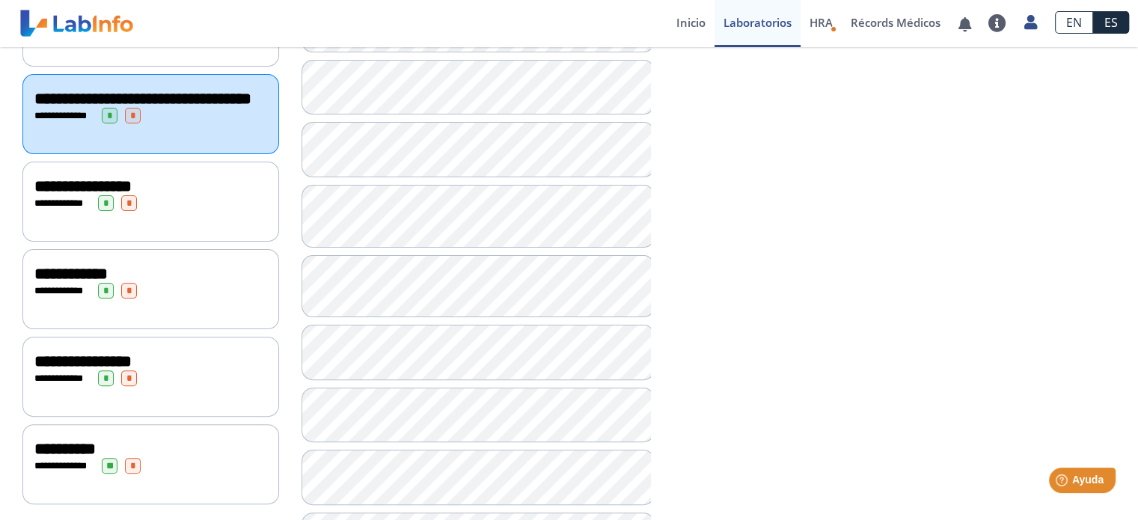
scroll to position [449, 0]
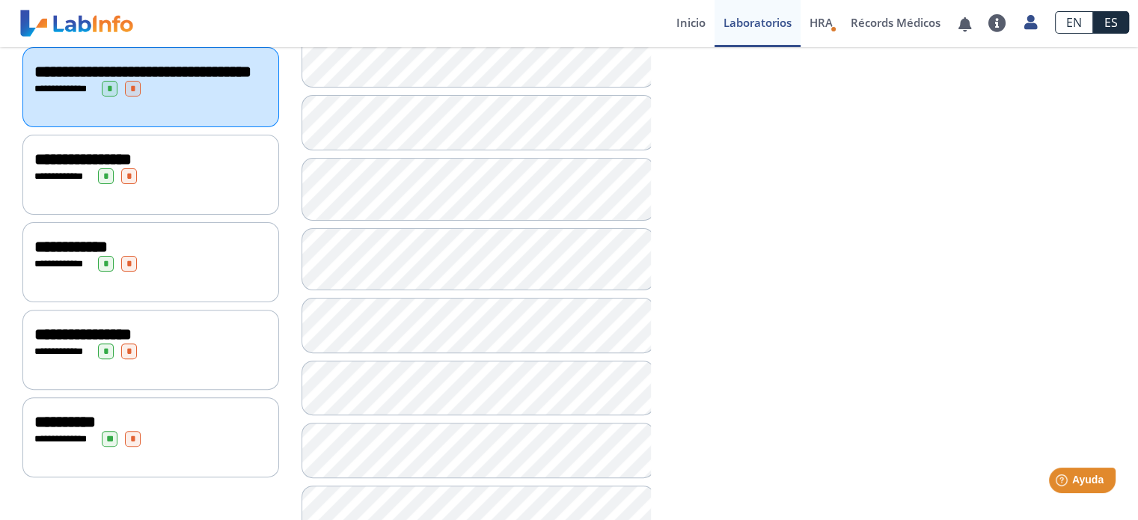
click at [221, 348] on div "**********" at bounding box center [150, 351] width 233 height 16
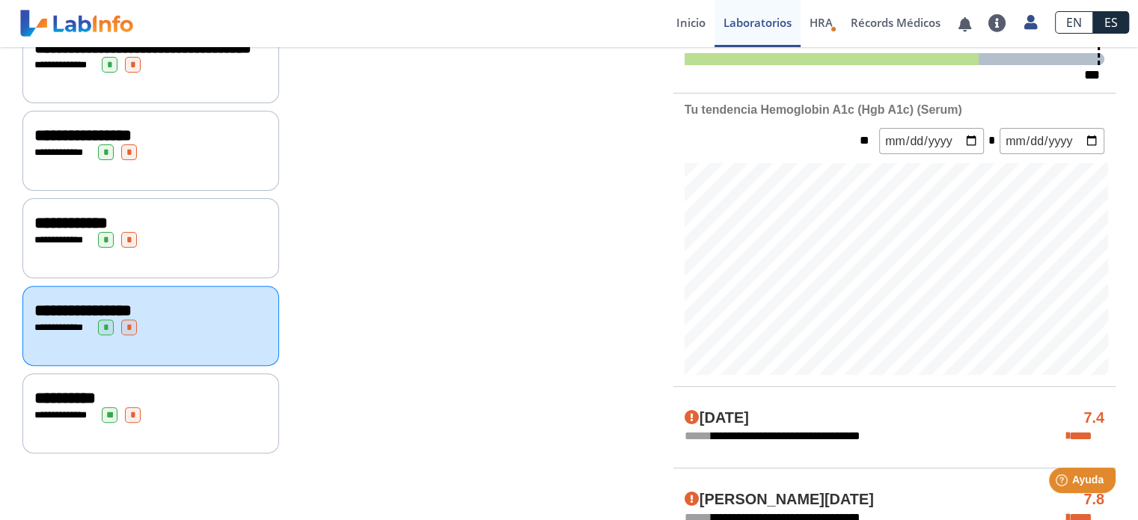
scroll to position [449, 0]
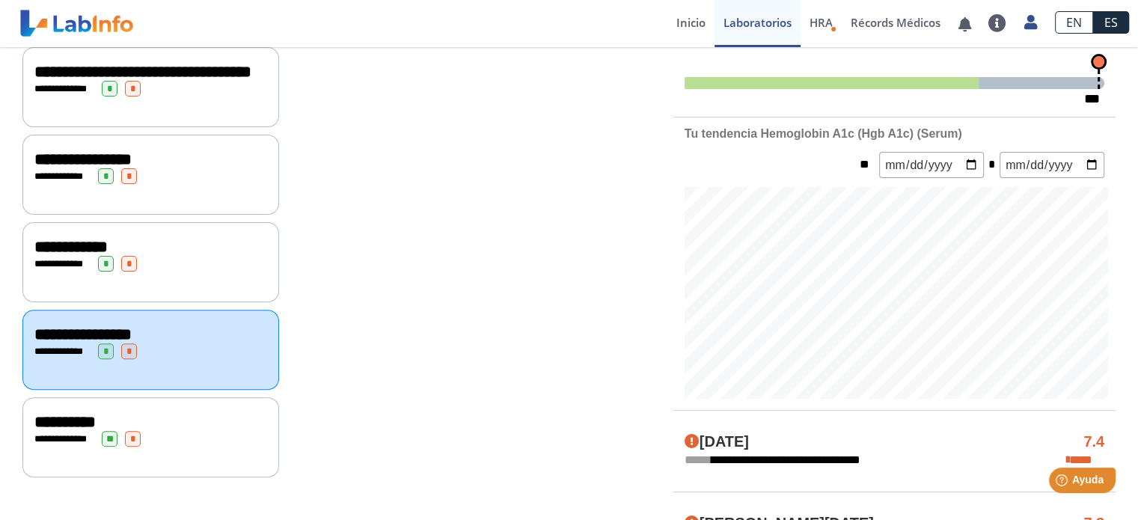
click at [183, 427] on div "**********" at bounding box center [150, 422] width 233 height 18
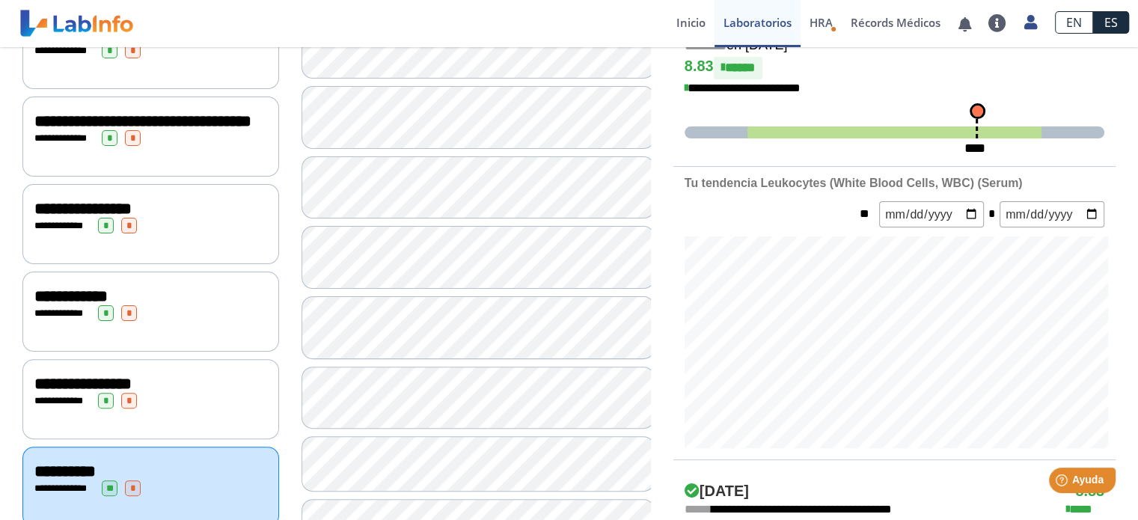
scroll to position [374, 0]
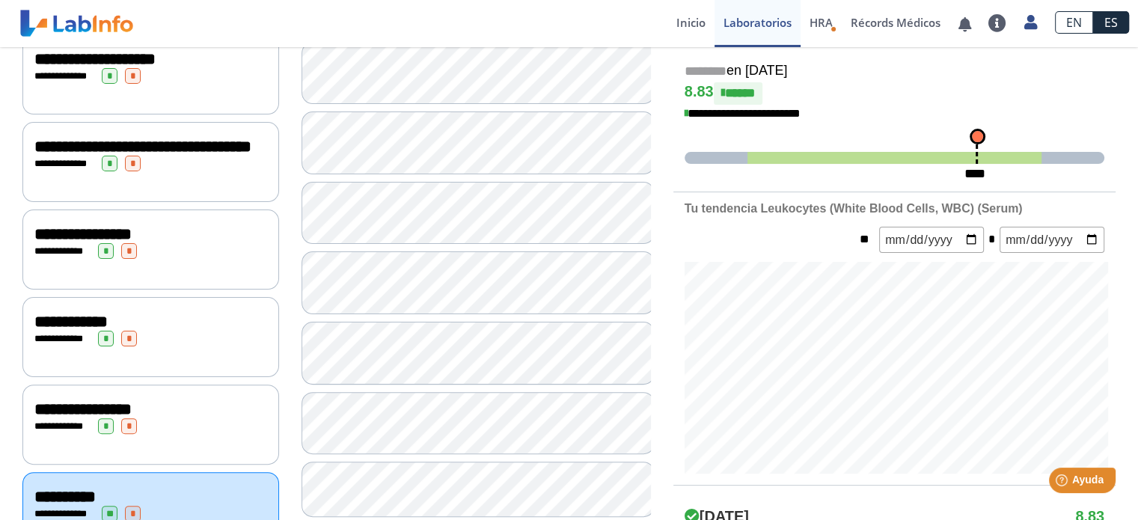
click at [230, 156] on div "**********" at bounding box center [150, 147] width 233 height 18
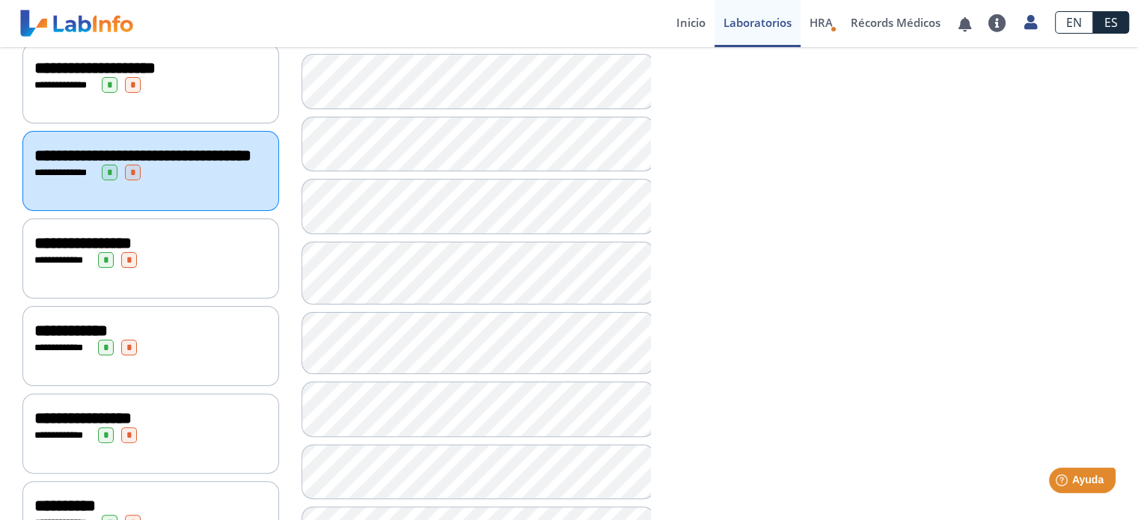
scroll to position [374, 0]
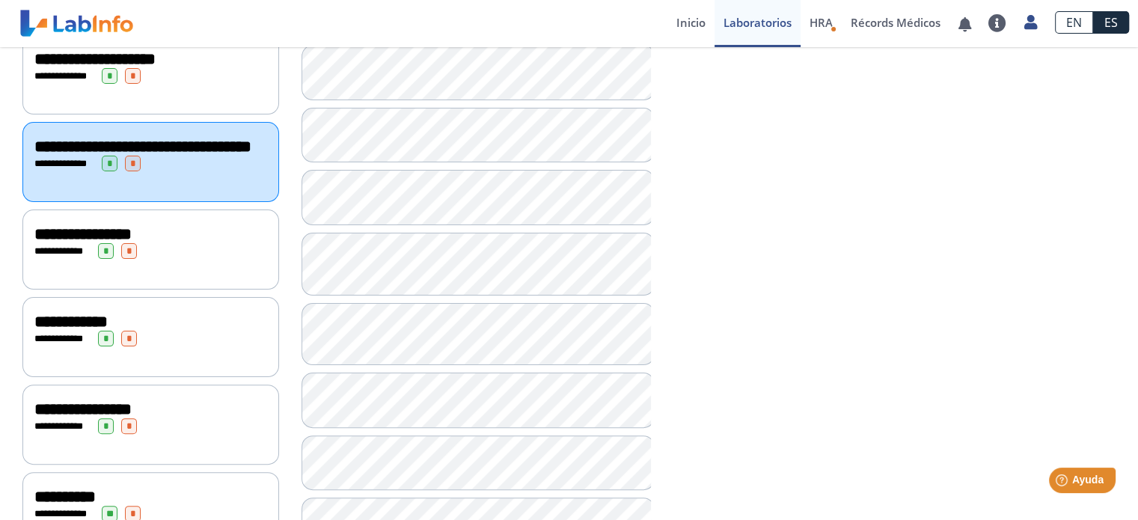
click at [207, 243] on div "**********" at bounding box center [150, 234] width 233 height 18
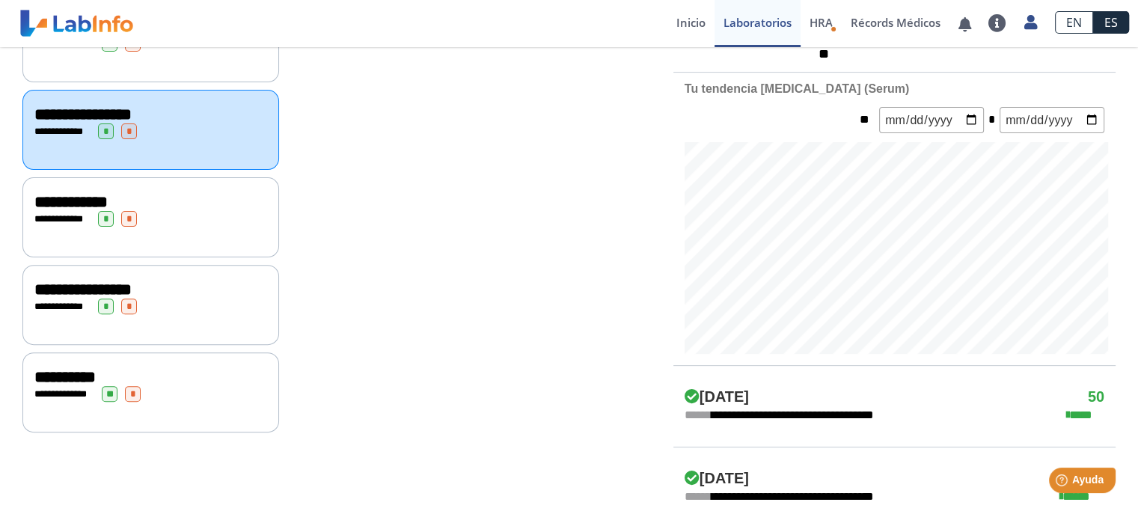
scroll to position [524, 0]
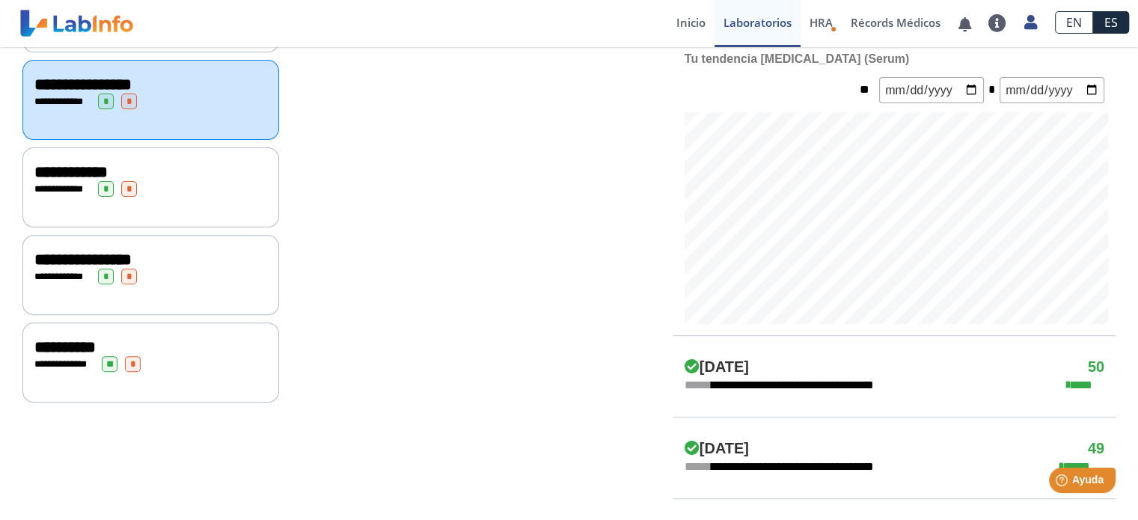
click at [189, 179] on div "**********" at bounding box center [150, 172] width 233 height 18
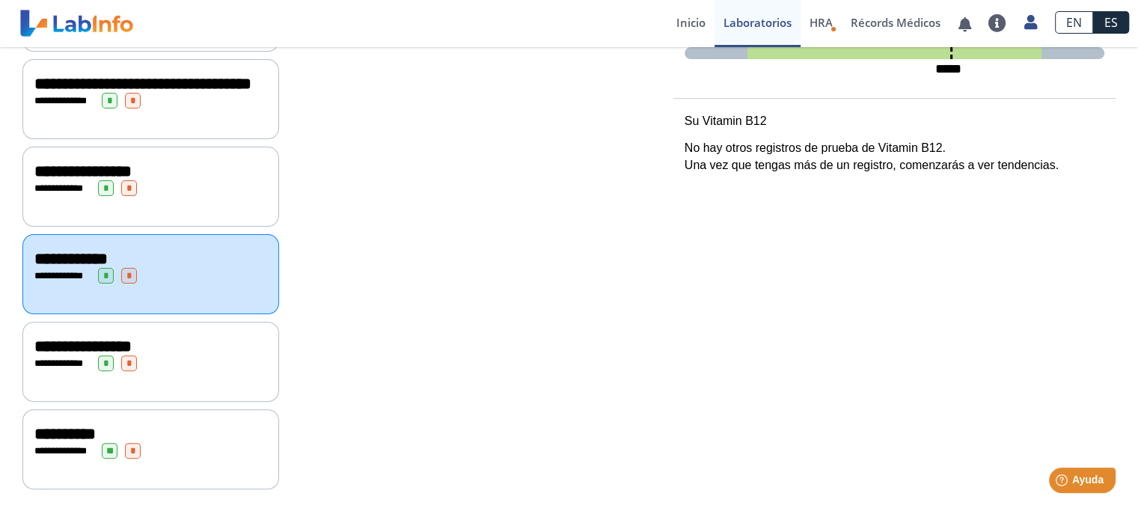
click at [185, 278] on div "**********" at bounding box center [150, 276] width 233 height 16
click at [198, 350] on div "**********" at bounding box center [150, 346] width 233 height 18
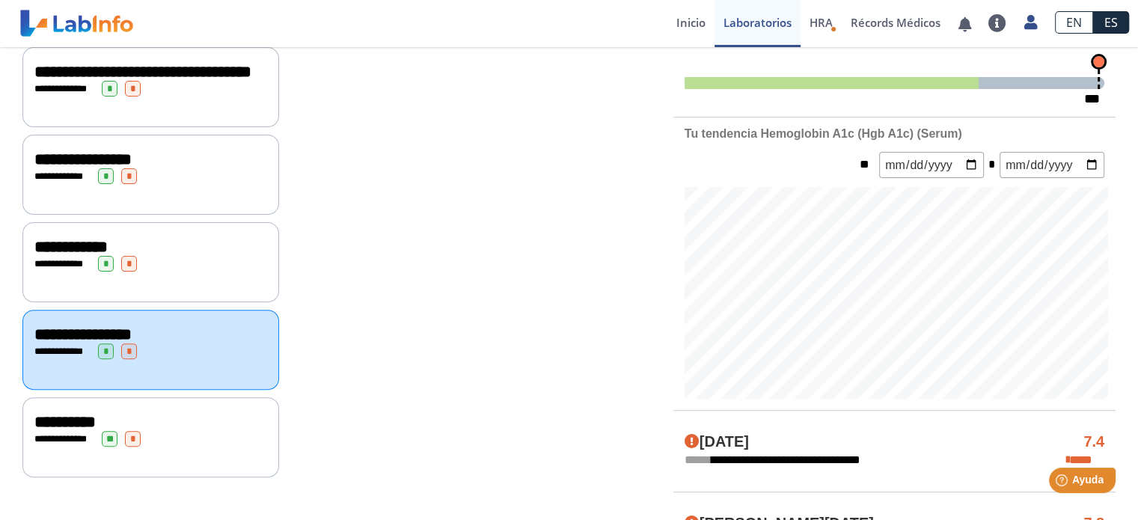
scroll to position [524, 0]
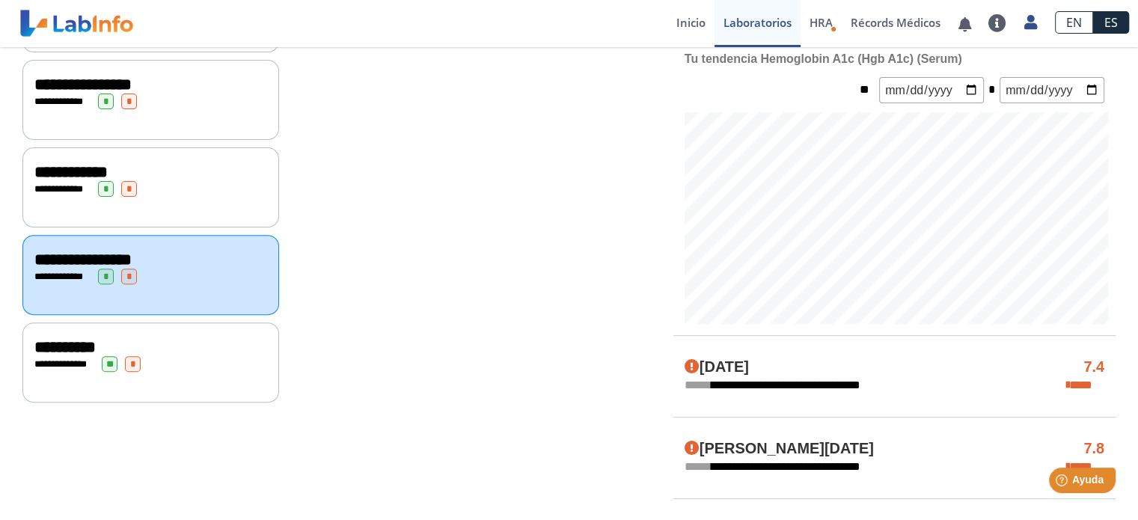
click at [186, 352] on div "**********" at bounding box center [150, 347] width 233 height 18
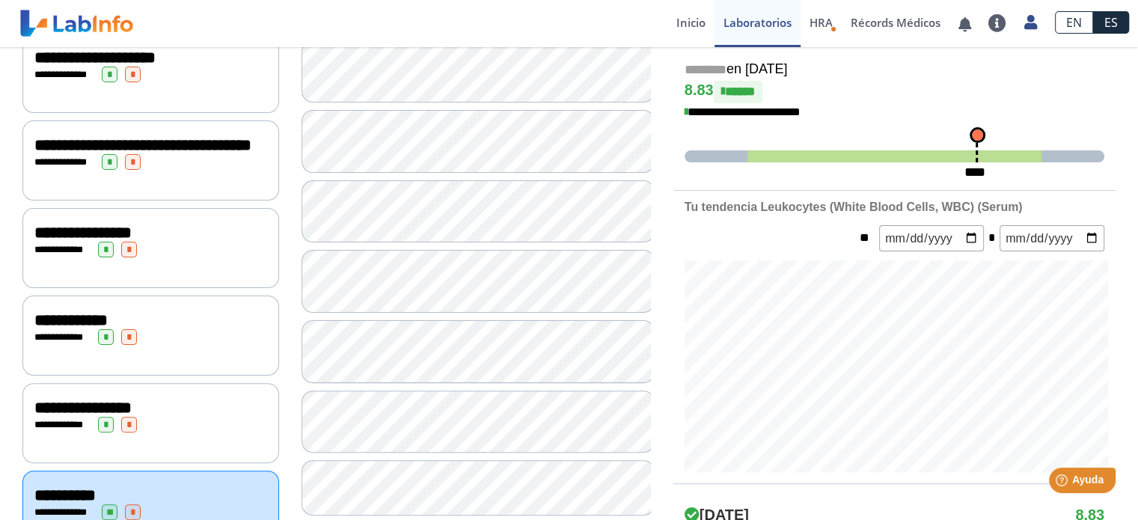
scroll to position [374, 0]
